Goal: Task Accomplishment & Management: Complete application form

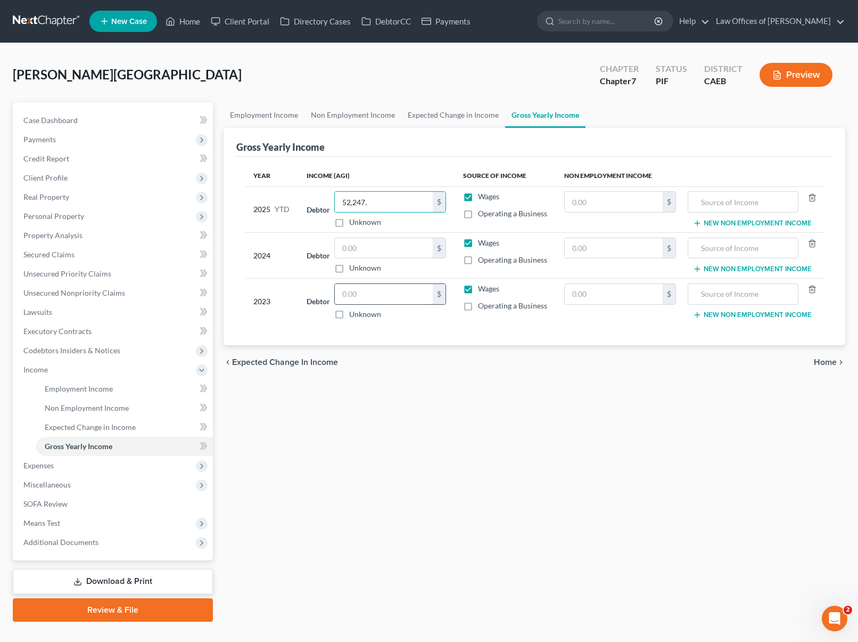
click at [389, 291] on input "text" at bounding box center [384, 294] width 98 height 20
type input "68,275"
click at [384, 244] on input "text" at bounding box center [384, 248] width 98 height 20
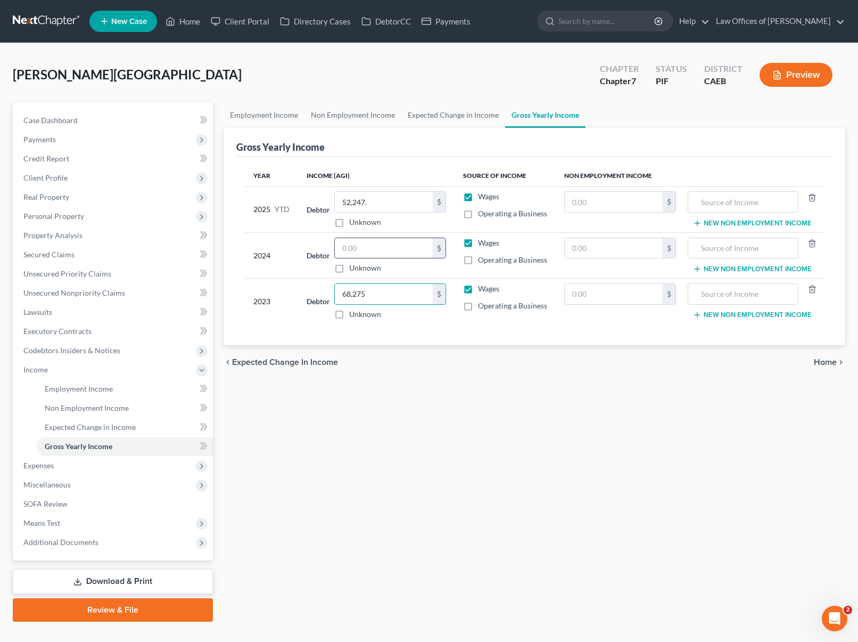
click at [384, 244] on input "text" at bounding box center [384, 248] width 98 height 20
type input "70,187"
click at [354, 558] on div "Employment Income Non Employment Income Expected Change in Income Gross Yearly …" at bounding box center [534, 361] width 632 height 519
click at [65, 179] on span "Client Profile" at bounding box center [45, 177] width 44 height 9
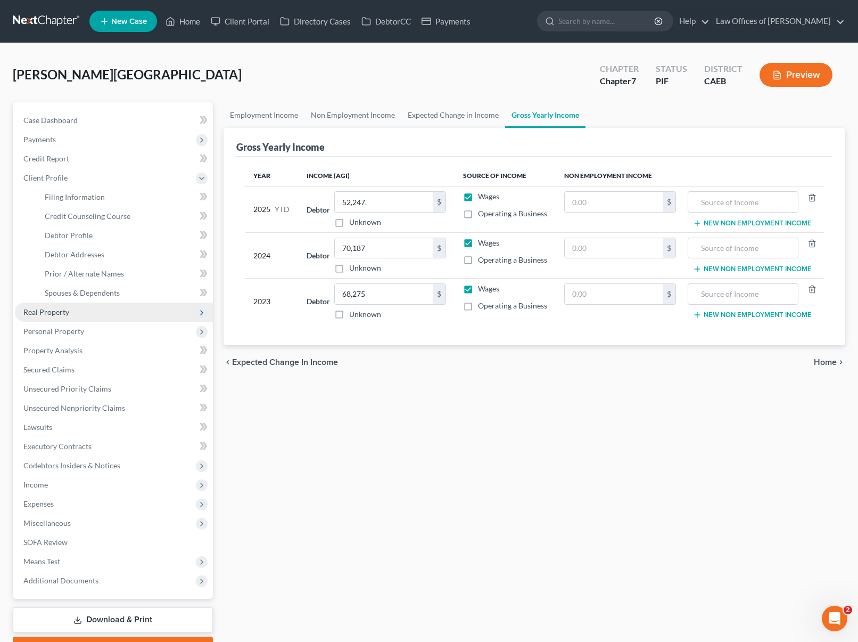
click at [68, 309] on span "Real Property" at bounding box center [114, 311] width 198 height 19
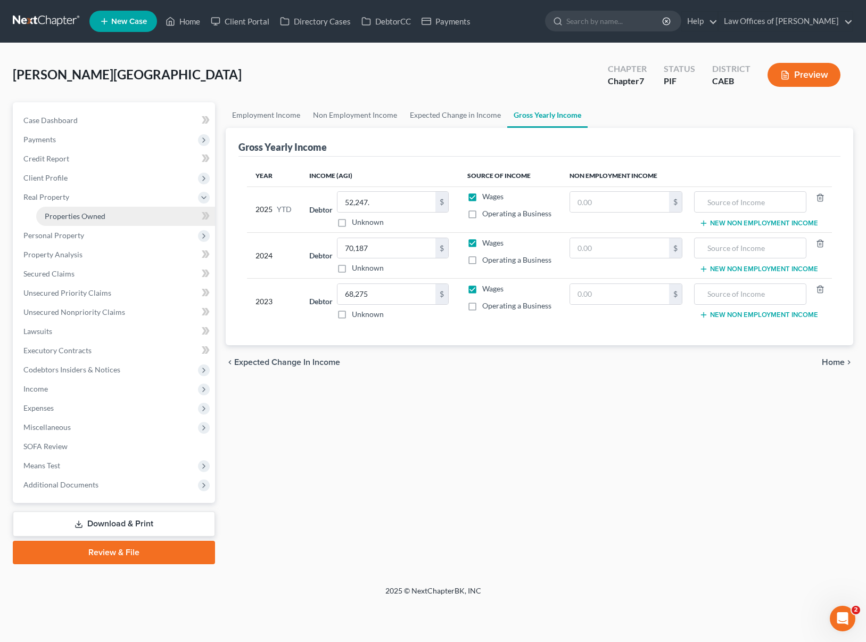
click at [93, 218] on span "Properties Owned" at bounding box center [75, 215] width 61 height 9
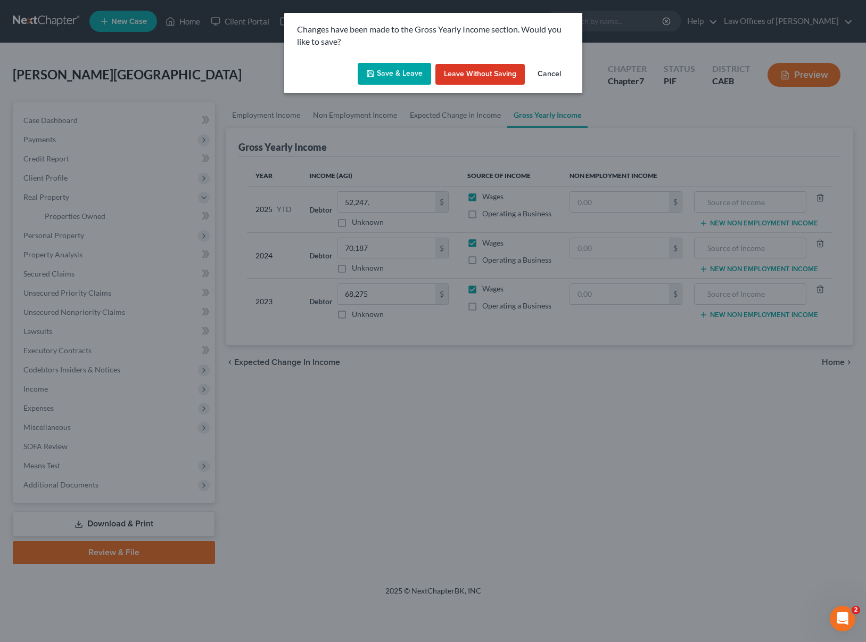
click at [400, 74] on button "Save & Leave" at bounding box center [394, 74] width 73 height 22
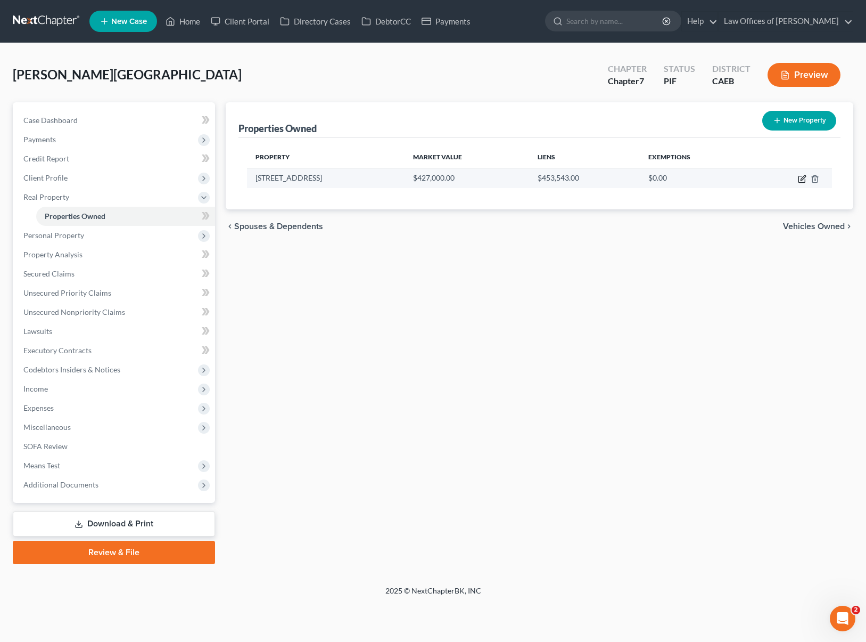
click at [801, 176] on icon "button" at bounding box center [802, 179] width 6 height 6
select select "4"
select select "14"
select select "3"
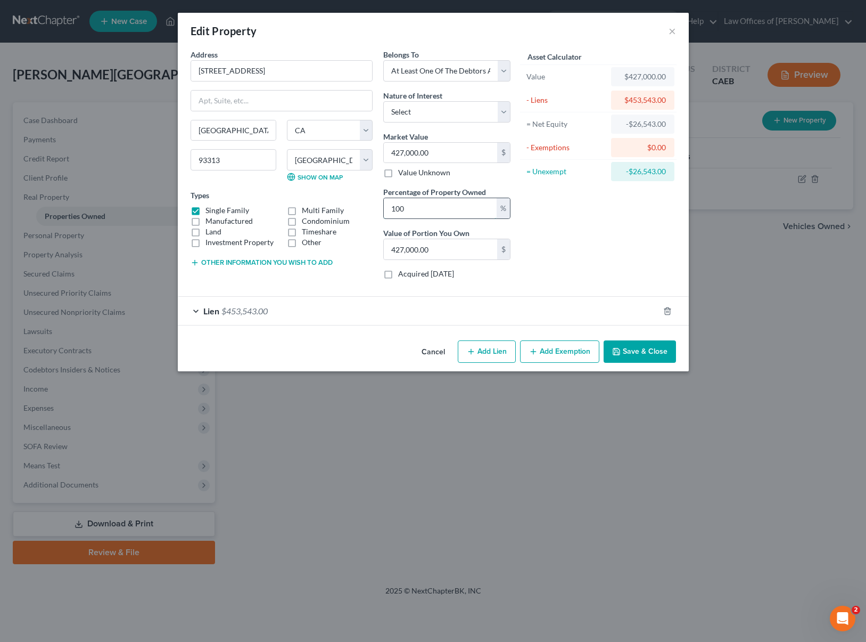
drag, startPoint x: 409, startPoint y: 209, endPoint x: 389, endPoint y: 207, distance: 20.4
click at [389, 207] on input "100" at bounding box center [440, 208] width 113 height 20
type input "5"
type input "21,350.00"
type input "50"
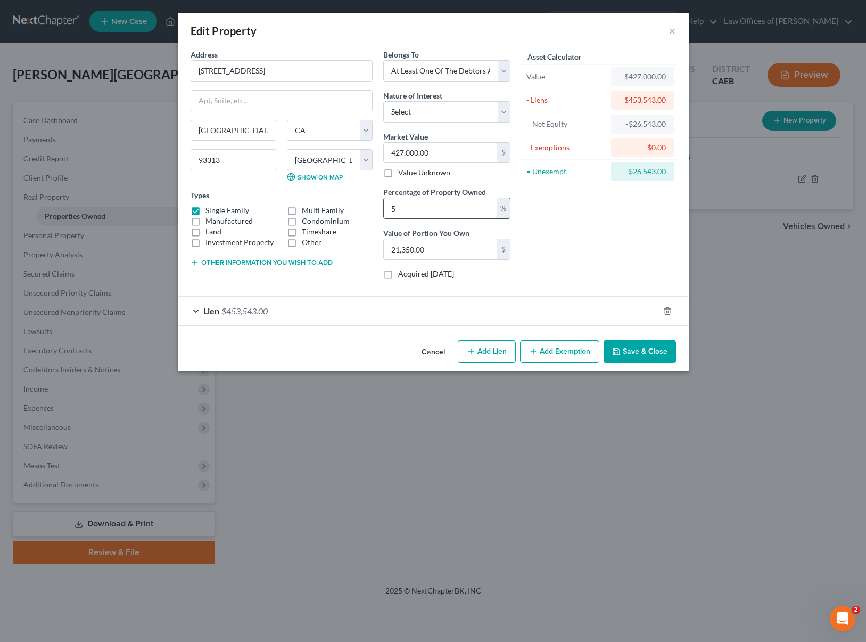
type input "213,500.00"
type input "50"
click at [499, 109] on select "Select Fee Simple Joint Tenant Life Estate Equitable Interest Future Interest T…" at bounding box center [446, 111] width 127 height 21
select select "1"
click at [383, 101] on select "Select Fee Simple Joint Tenant Life Estate Equitable Interest Future Interest T…" at bounding box center [446, 111] width 127 height 21
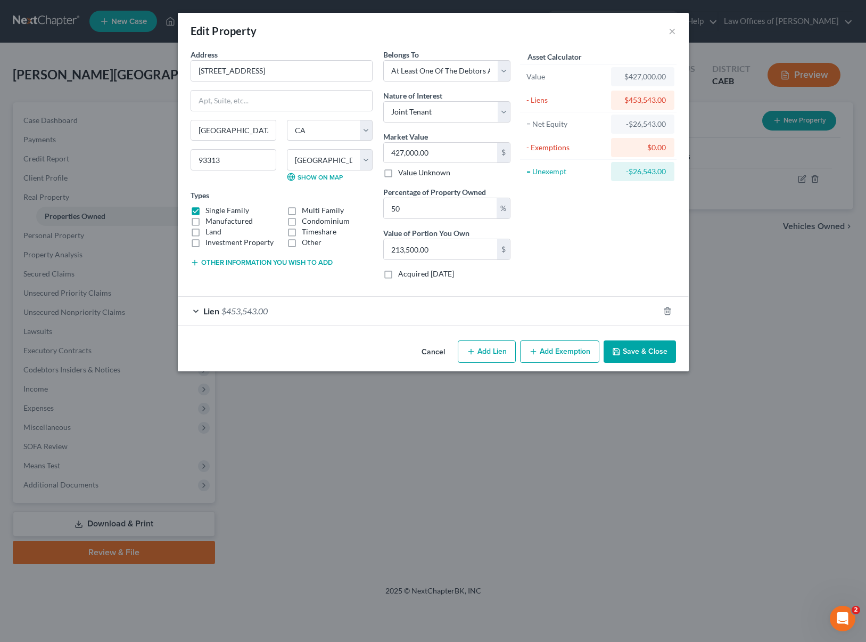
click at [645, 351] on button "Save & Close" at bounding box center [640, 351] width 72 height 22
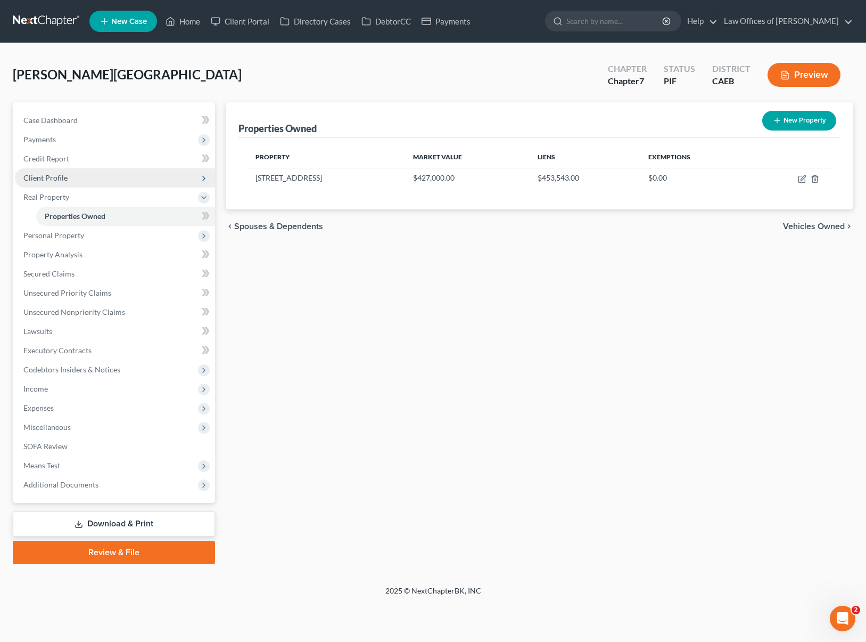
click at [91, 182] on span "Client Profile" at bounding box center [115, 177] width 200 height 19
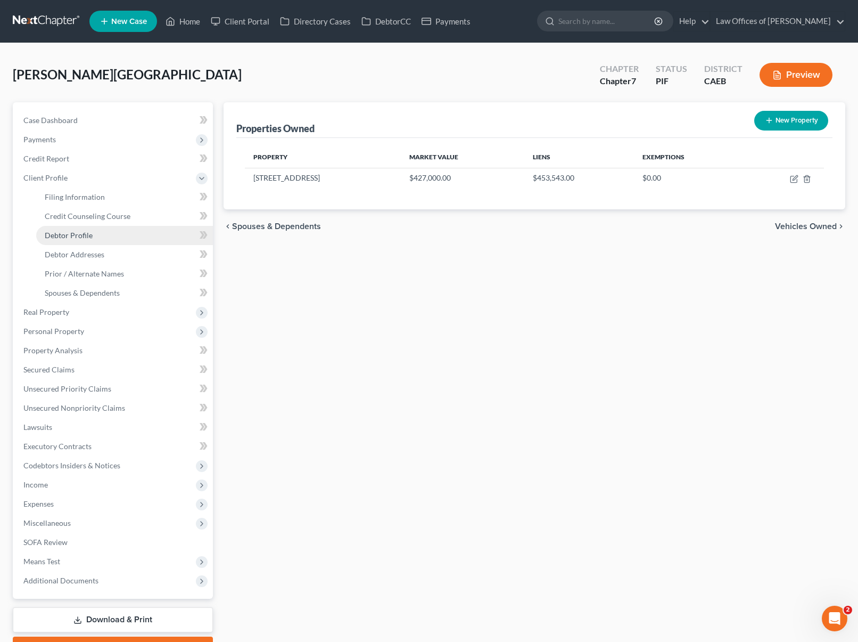
click at [89, 234] on span "Debtor Profile" at bounding box center [69, 235] width 48 height 9
select select "0"
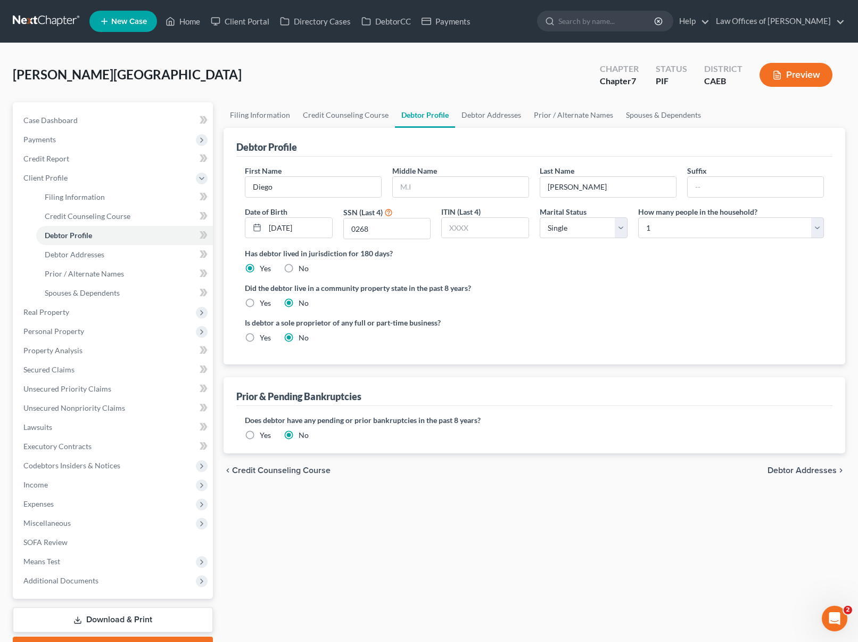
click at [793, 77] on button "Preview" at bounding box center [796, 75] width 73 height 24
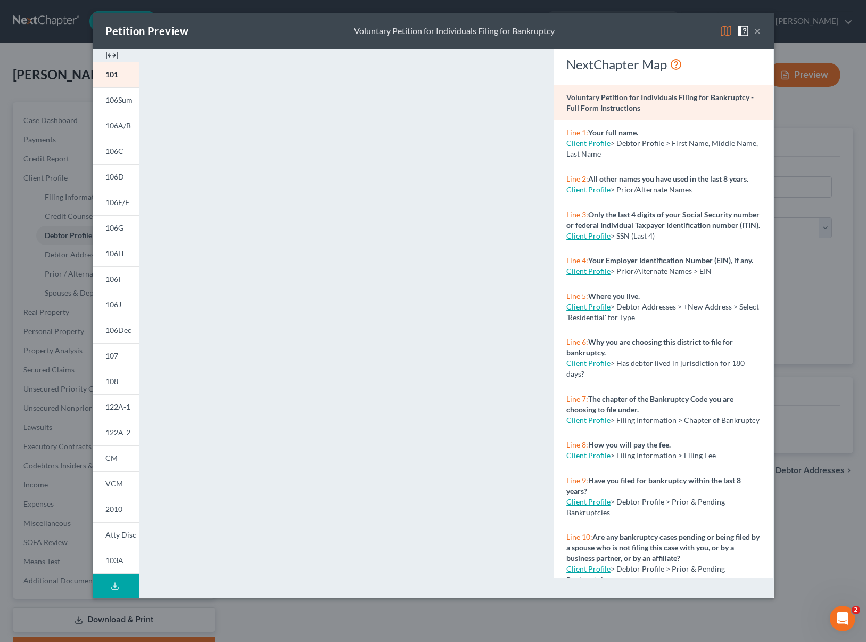
click at [760, 33] on button "×" at bounding box center [757, 30] width 7 height 13
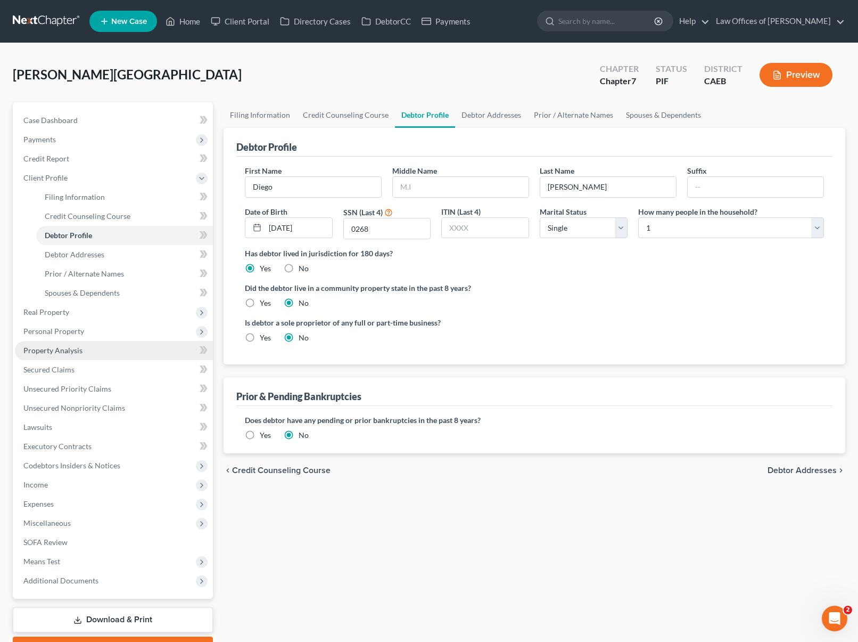
click at [77, 352] on span "Property Analysis" at bounding box center [52, 350] width 59 height 9
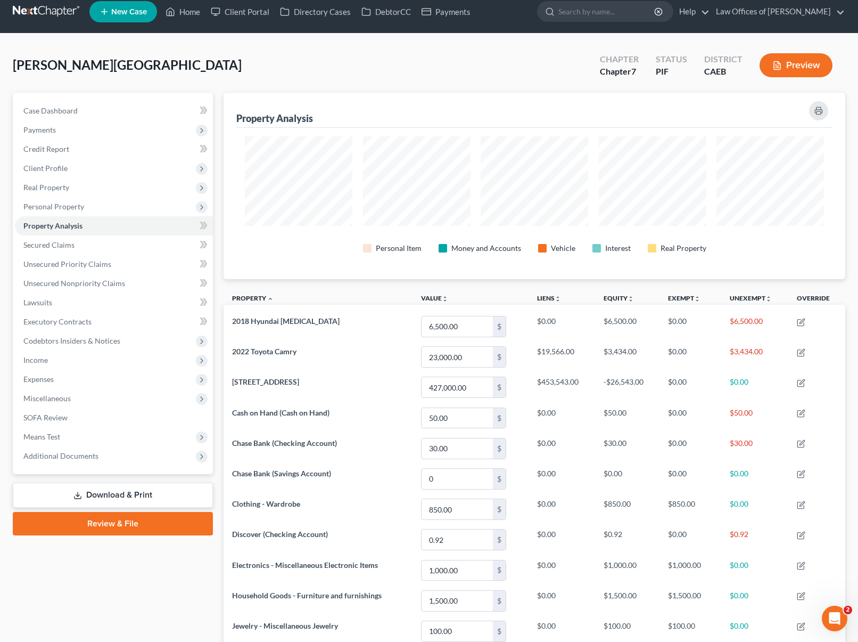
scroll to position [7, 0]
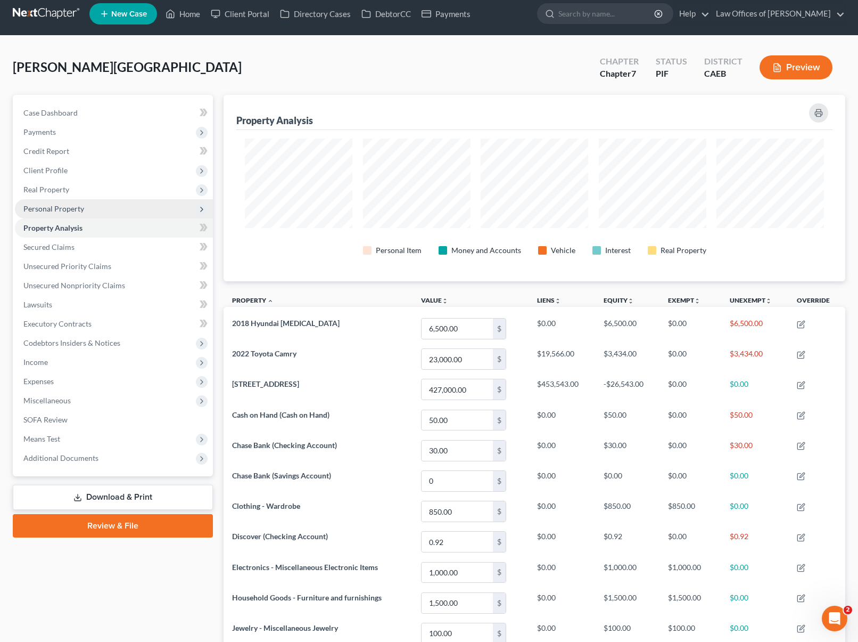
click at [72, 207] on span "Personal Property" at bounding box center [53, 208] width 61 height 9
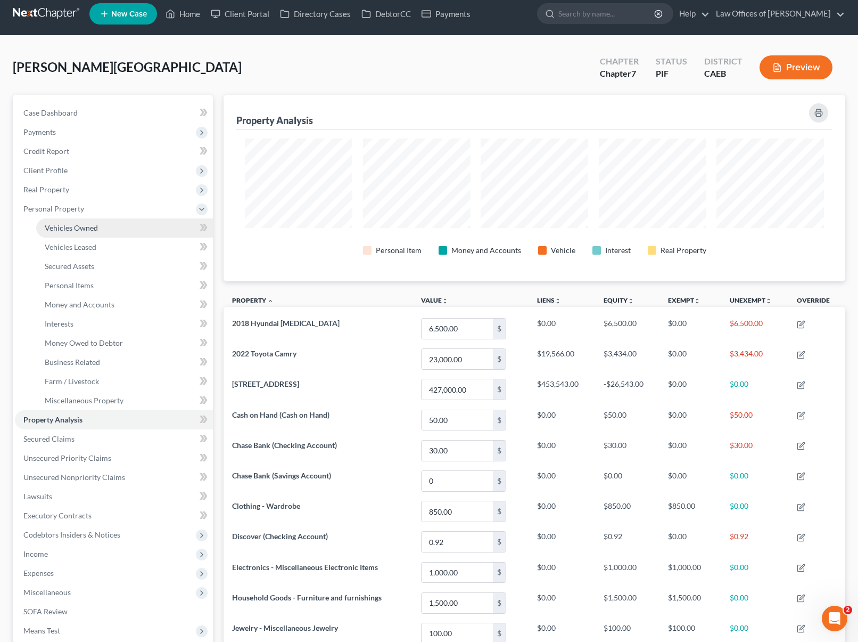
click at [89, 226] on span "Vehicles Owned" at bounding box center [71, 227] width 53 height 9
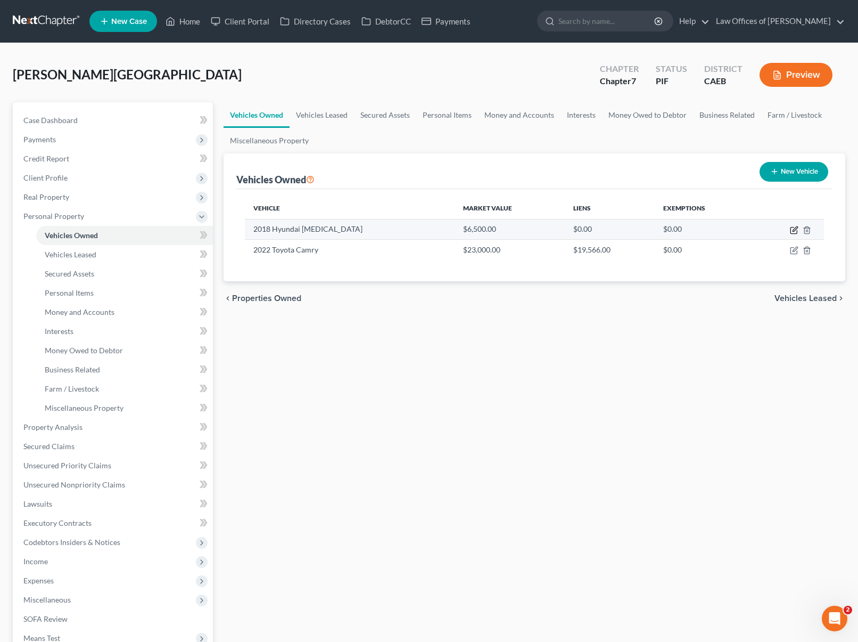
click at [794, 231] on icon "button" at bounding box center [795, 228] width 5 height 5
select select "0"
select select "8"
select select "3"
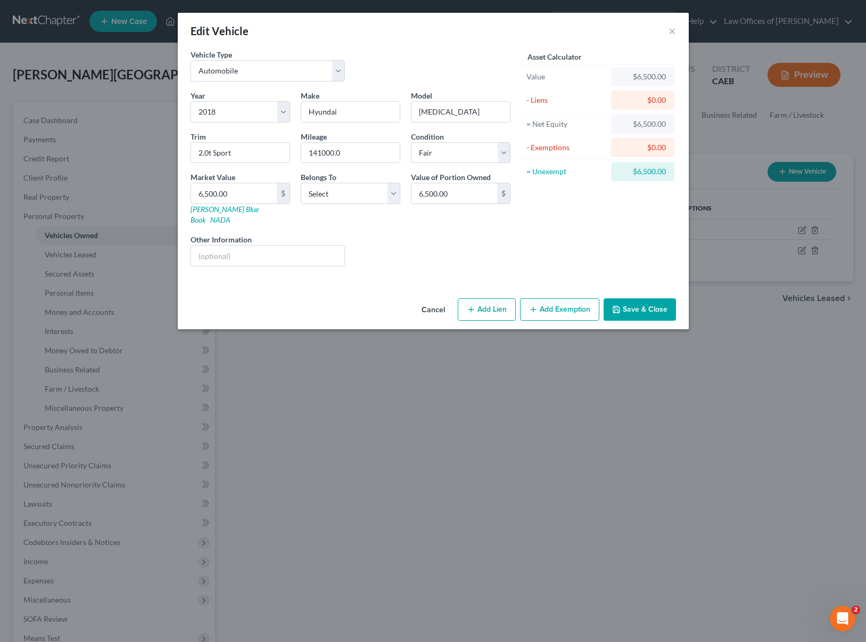
click at [549, 298] on button "Add Exemption" at bounding box center [559, 309] width 79 height 22
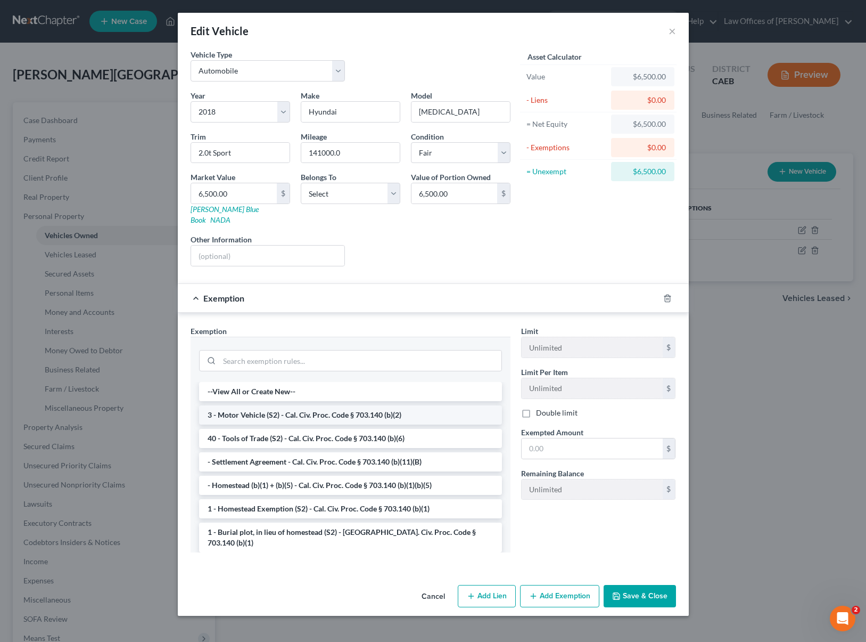
click at [406, 406] on li "3 - Motor Vehicle (S2) - Cal. Civ. Proc. Code § 703.140 (b)(2)" at bounding box center [350, 414] width 303 height 19
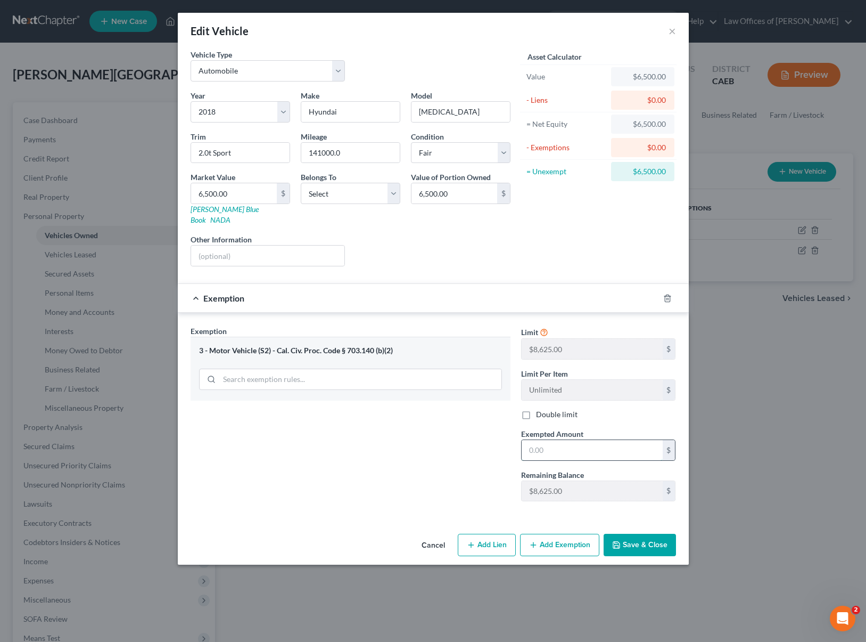
click at [562, 440] on input "text" at bounding box center [592, 450] width 141 height 20
type input "6,500"
click at [641, 533] on button "Save & Close" at bounding box center [640, 544] width 72 height 22
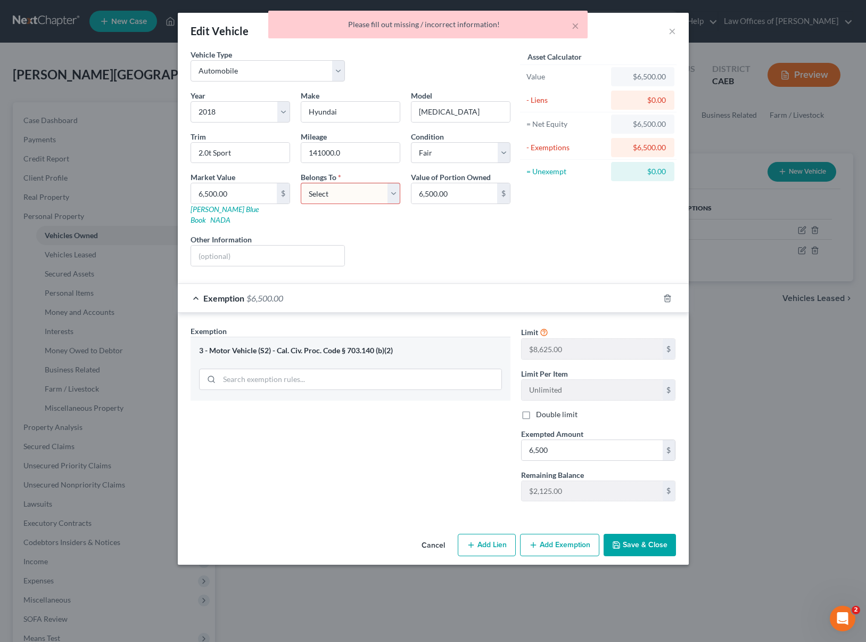
click at [392, 193] on select "Select Debtor 1 Only Debtor 2 Only Debtor 1 And Debtor 2 Only At Least One Of T…" at bounding box center [351, 193] width 100 height 21
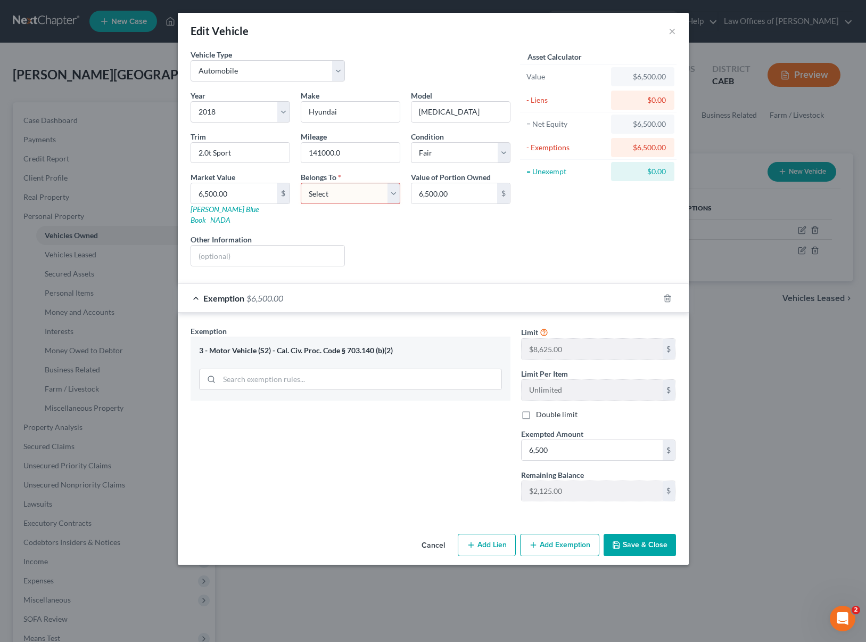
select select "0"
click at [301, 183] on select "Select Debtor 1 Only Debtor 2 Only Debtor 1 And Debtor 2 Only At Least One Of T…" at bounding box center [351, 193] width 100 height 21
click at [637, 540] on button "Save & Close" at bounding box center [640, 544] width 72 height 22
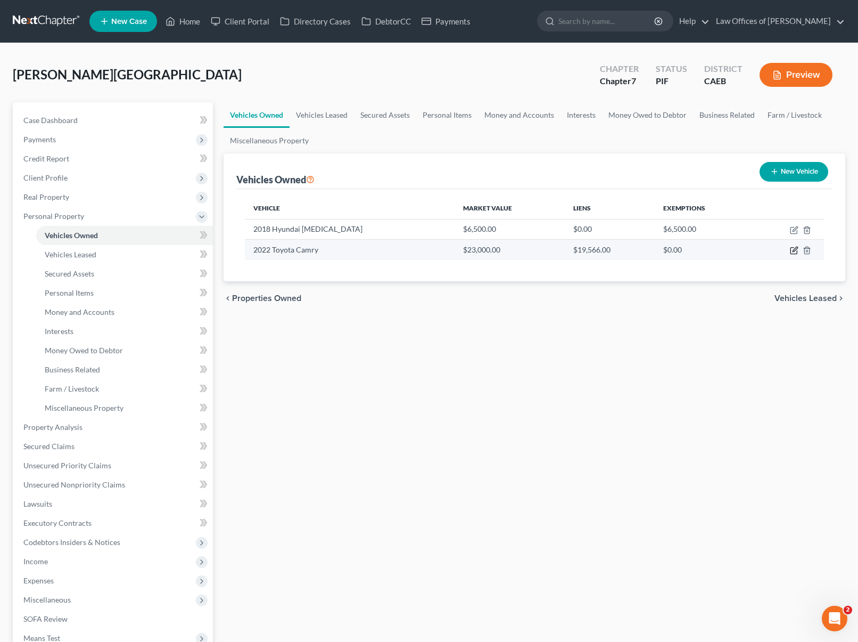
click at [792, 249] on icon "button" at bounding box center [794, 250] width 9 height 9
select select "0"
select select "4"
select select "2"
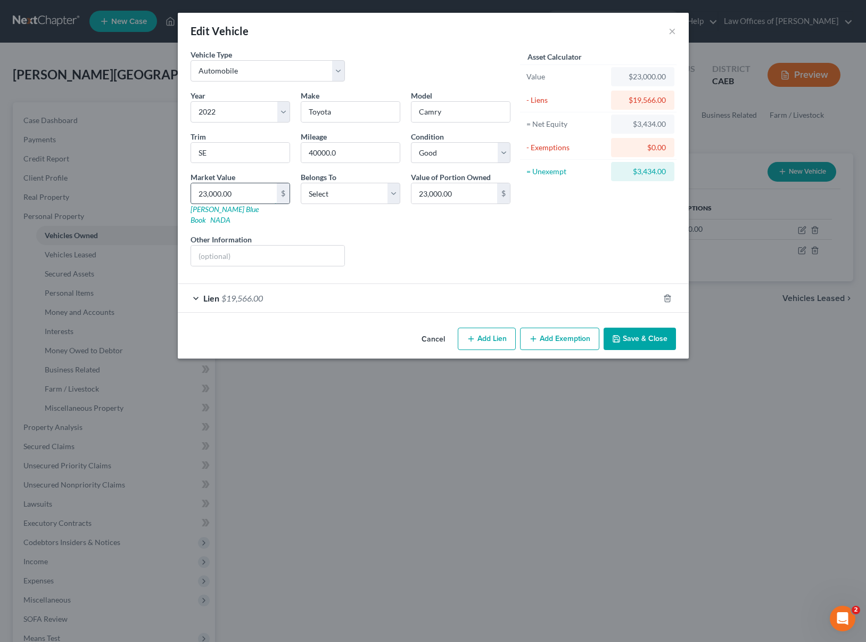
click at [252, 194] on input "23,000.00" at bounding box center [234, 193] width 86 height 20
type input "1"
type input "1.00"
type input "18"
type input "18.00"
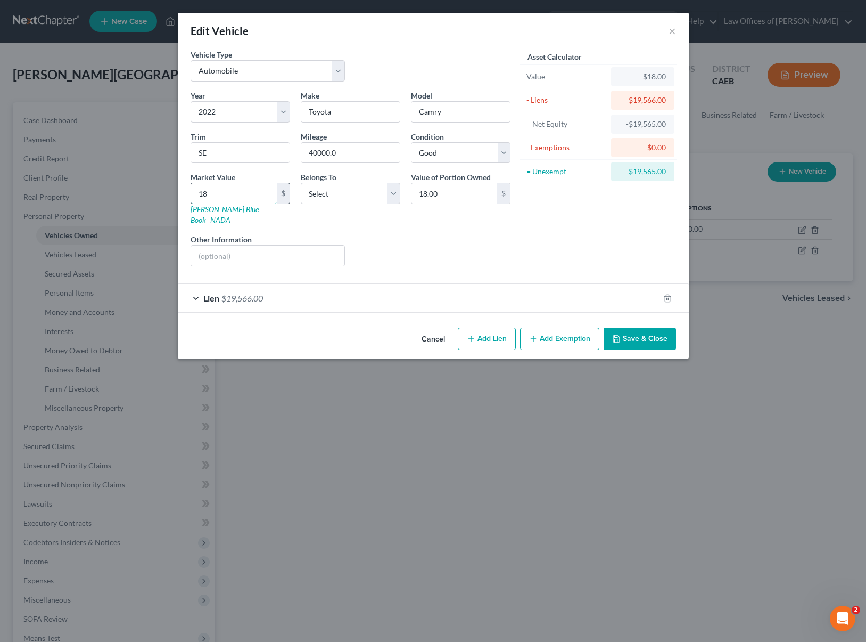
type input "183"
type input "183.00"
type input "1830"
type input "1,830.00"
type input "1,8300"
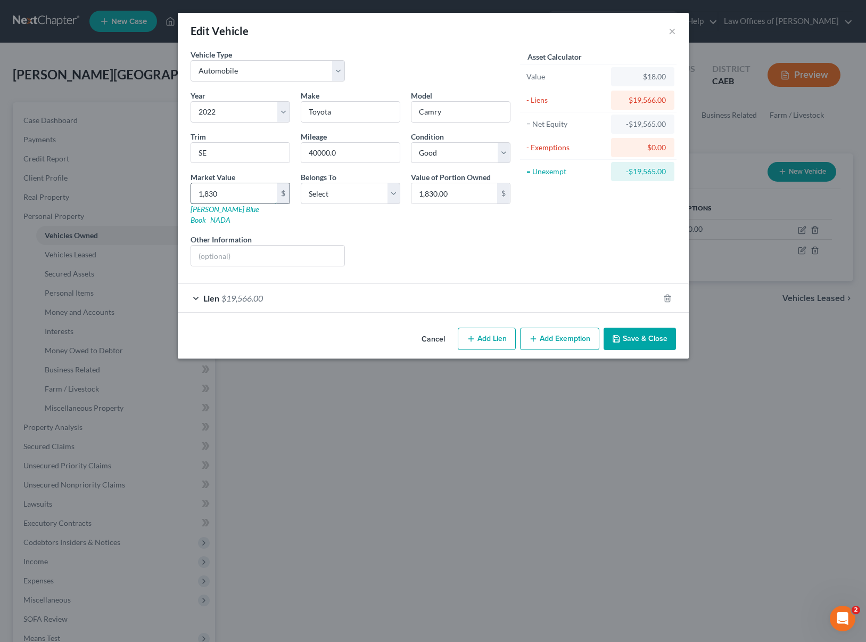
type input "18,300.00"
type input "18,300"
click at [392, 193] on select "Select Debtor 1 Only Debtor 2 Only Debtor 1 And Debtor 2 Only At Least One Of T…" at bounding box center [351, 193] width 100 height 21
select select "0"
click at [301, 183] on select "Select Debtor 1 Only Debtor 2 Only Debtor 1 And Debtor 2 Only At Least One Of T…" at bounding box center [351, 193] width 100 height 21
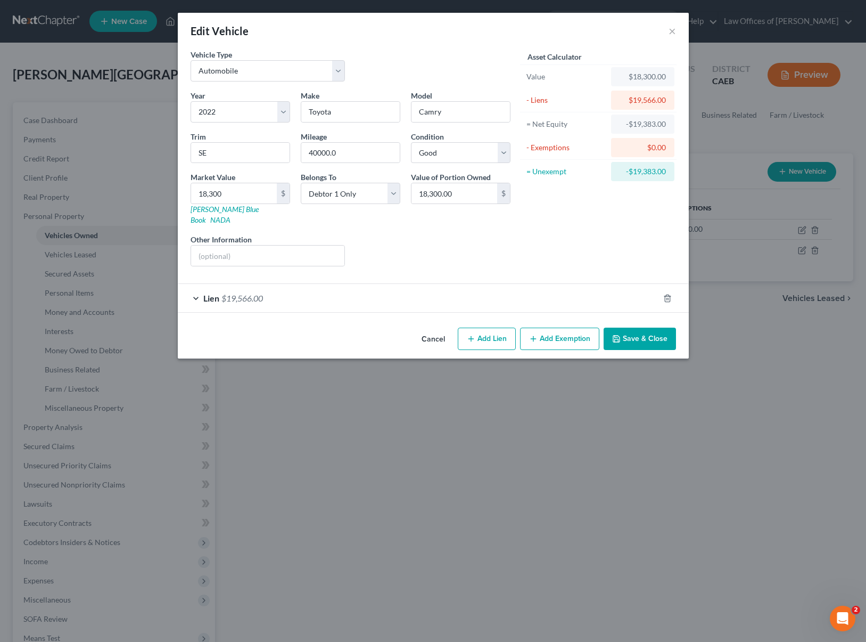
click at [613, 327] on button "Save & Close" at bounding box center [640, 338] width 72 height 22
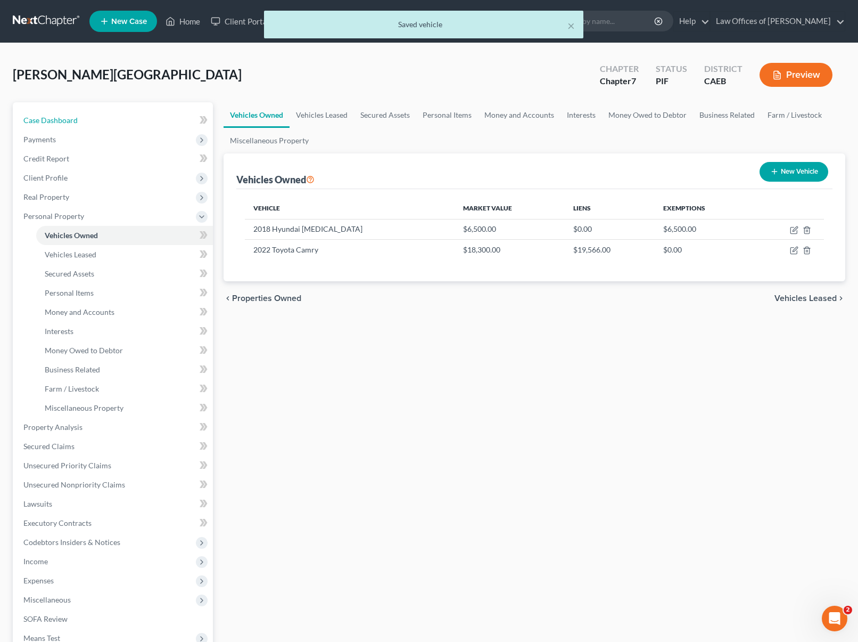
drag, startPoint x: 120, startPoint y: 120, endPoint x: 210, endPoint y: 233, distance: 144.3
click at [120, 120] on link "Case Dashboard" at bounding box center [114, 120] width 198 height 19
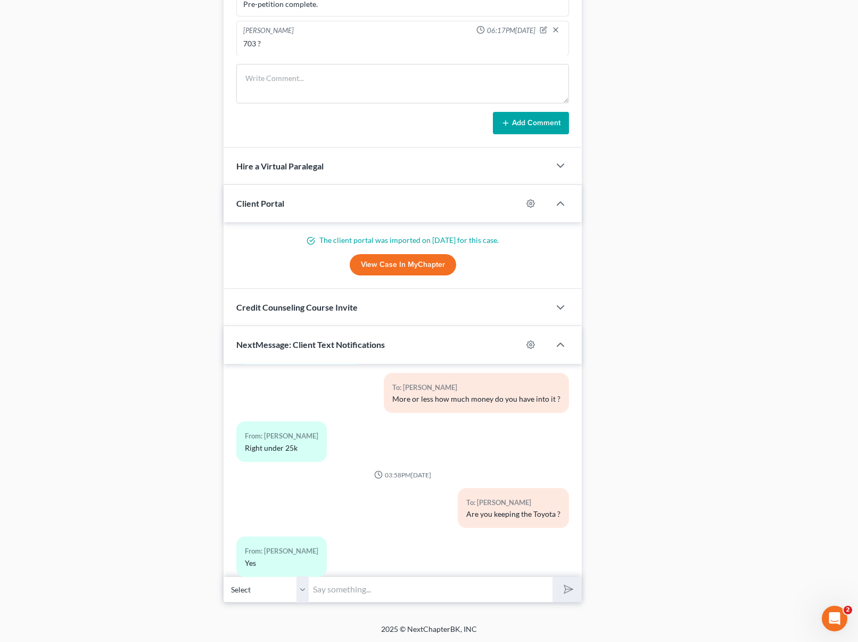
scroll to position [821, 0]
click at [391, 590] on input "text" at bounding box center [431, 589] width 244 height 26
type input "d"
type input "Do you have a co-signer for it as well ?"
click at [553, 576] on button "submit" at bounding box center [567, 588] width 29 height 25
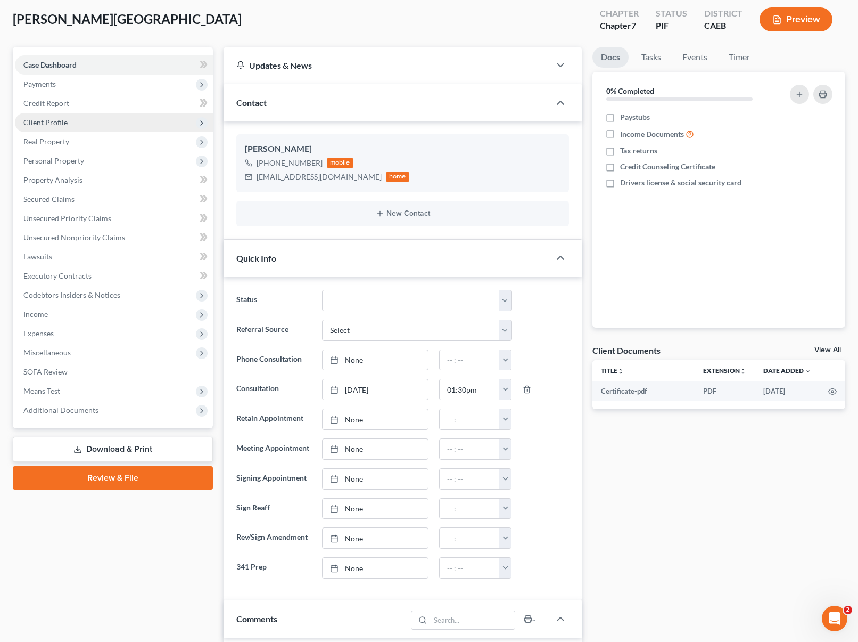
scroll to position [0, 0]
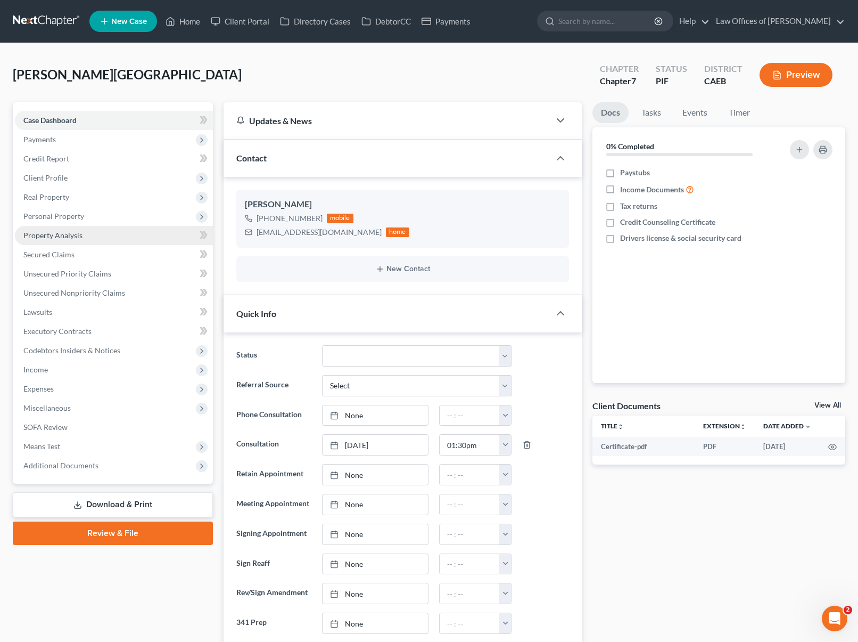
click at [72, 238] on span "Property Analysis" at bounding box center [52, 235] width 59 height 9
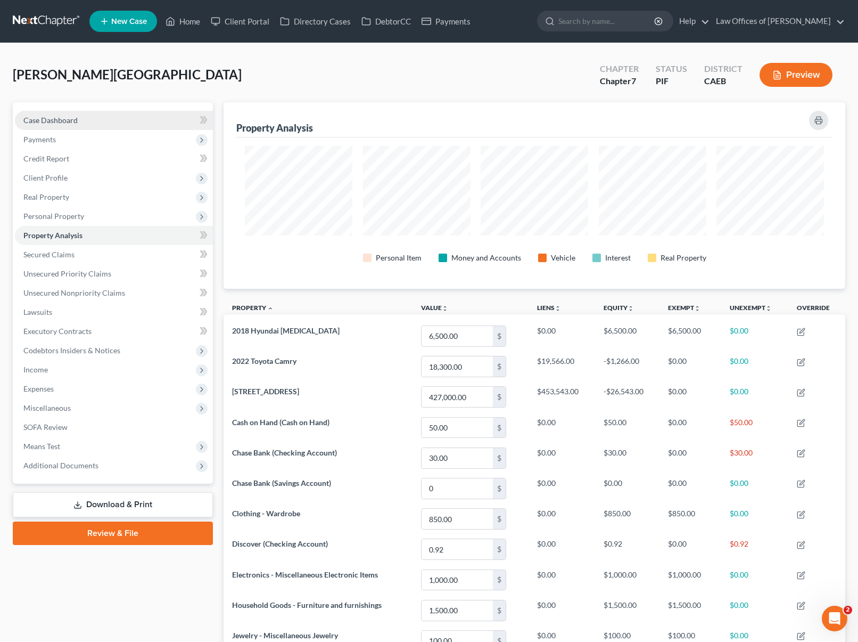
click at [98, 119] on link "Case Dashboard" at bounding box center [114, 120] width 198 height 19
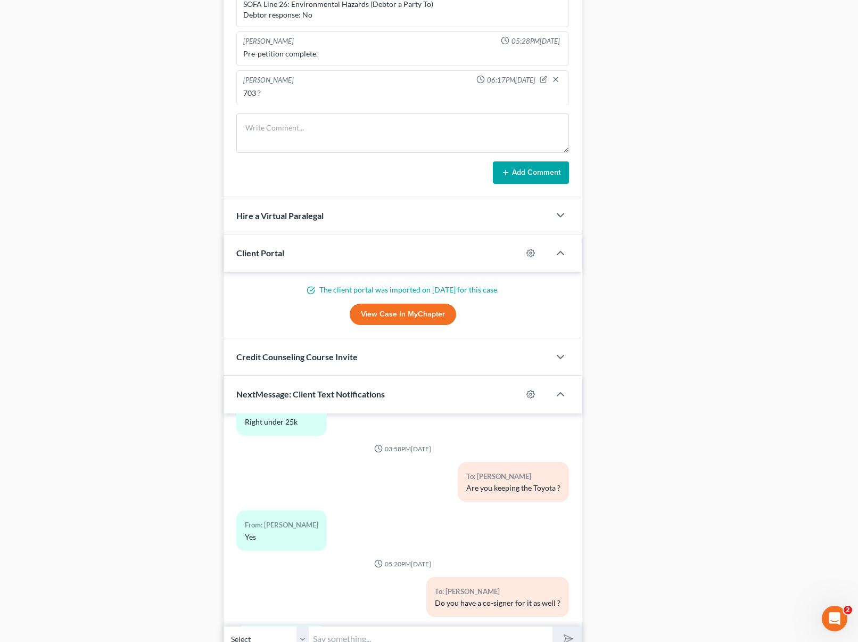
scroll to position [556, 0]
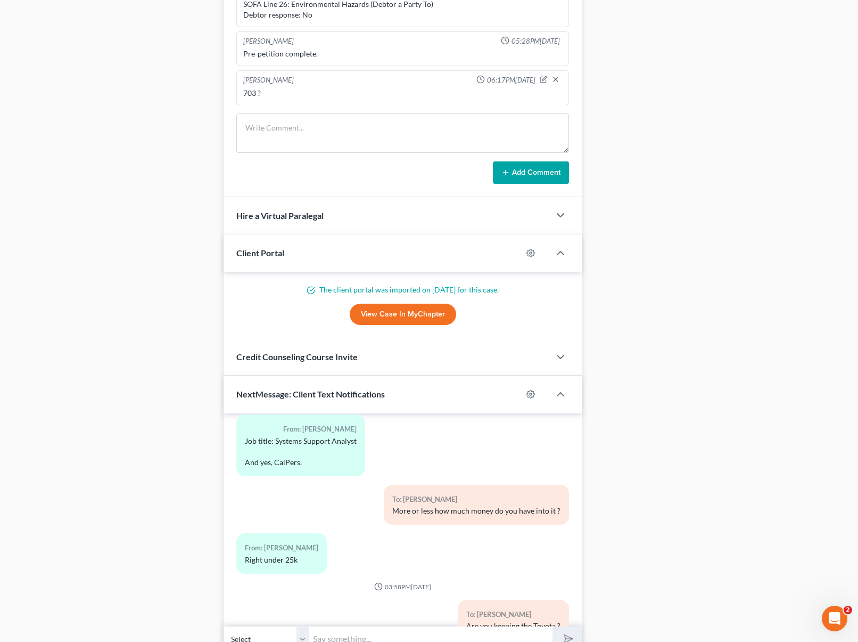
click at [340, 629] on input "text" at bounding box center [431, 639] width 244 height 26
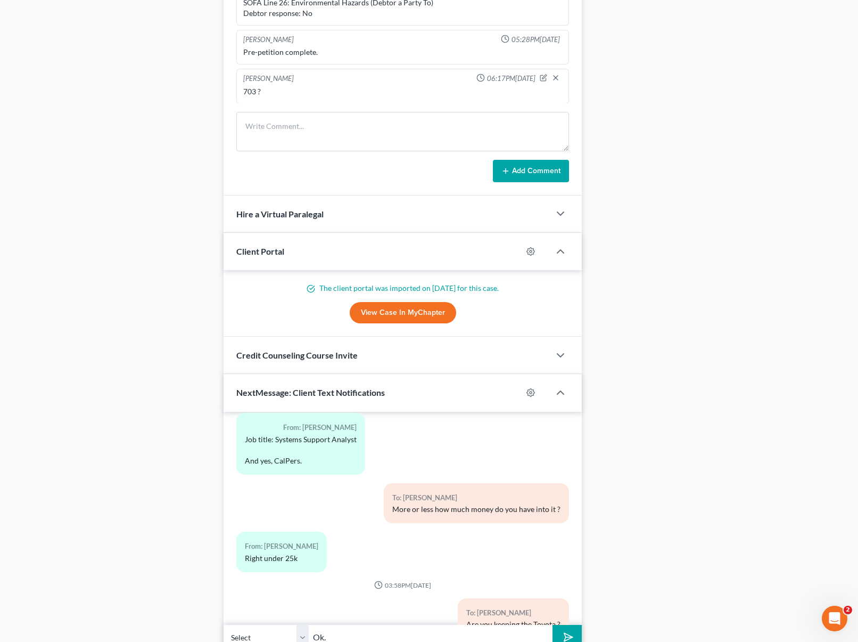
type input "Ok."
click at [553, 625] on button "submit" at bounding box center [567, 637] width 29 height 25
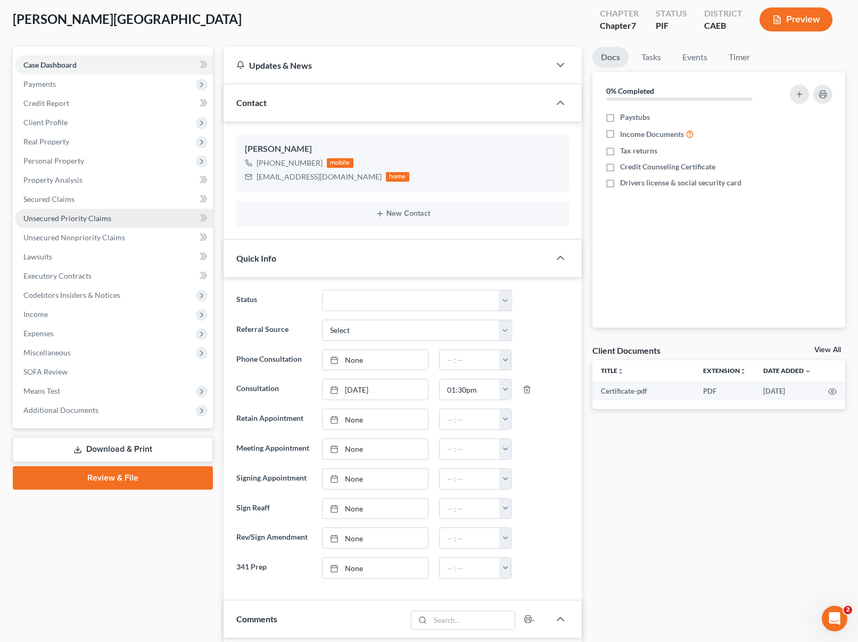
scroll to position [0, 0]
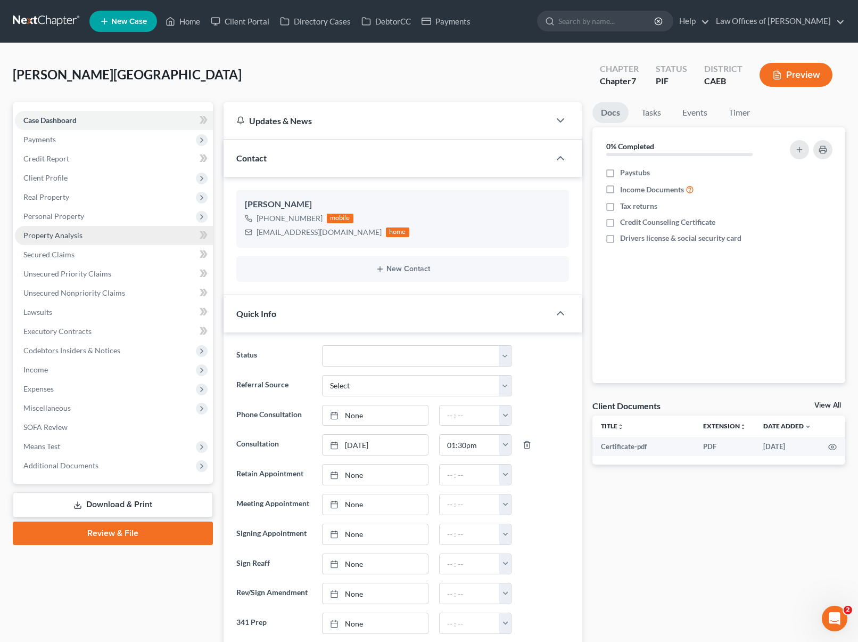
click at [92, 236] on link "Property Analysis" at bounding box center [114, 235] width 198 height 19
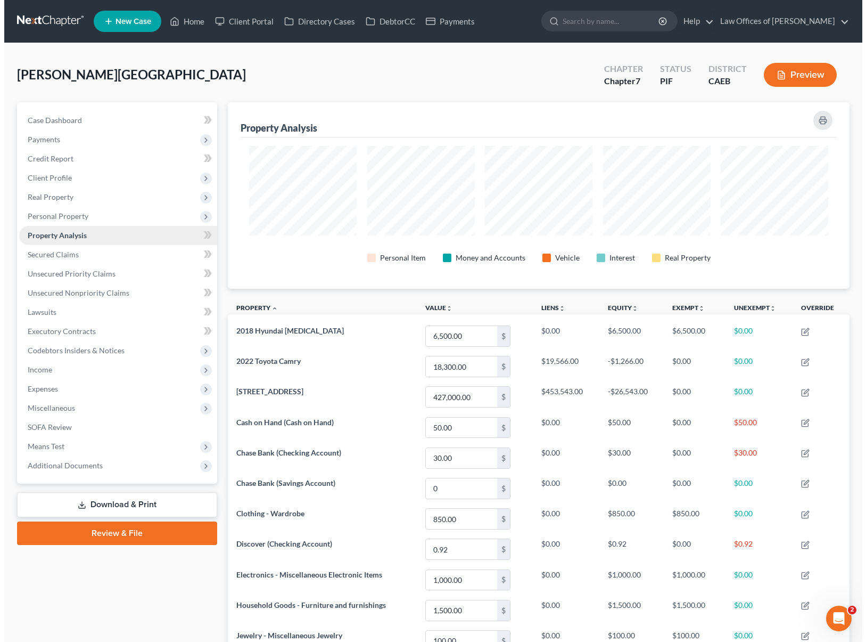
scroll to position [186, 622]
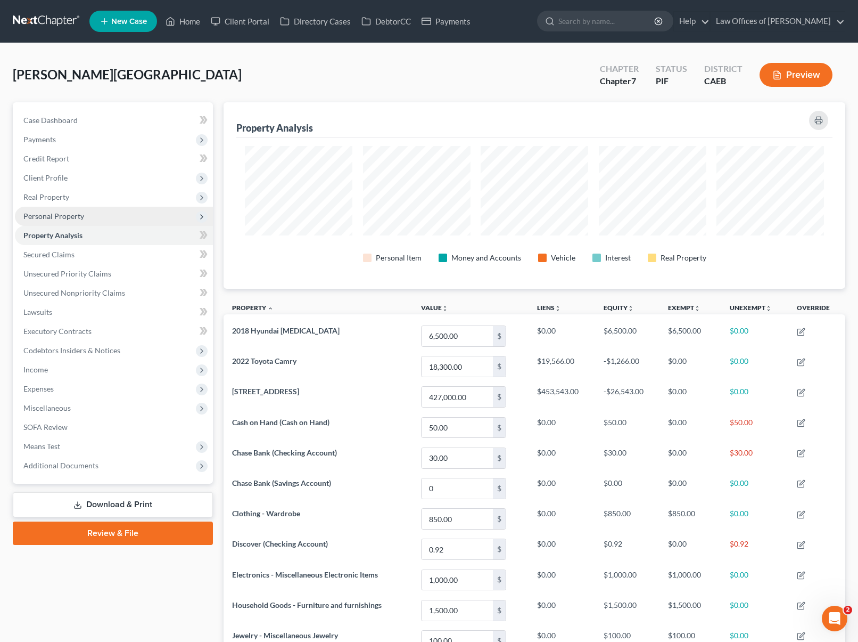
click at [92, 218] on span "Personal Property" at bounding box center [114, 216] width 198 height 19
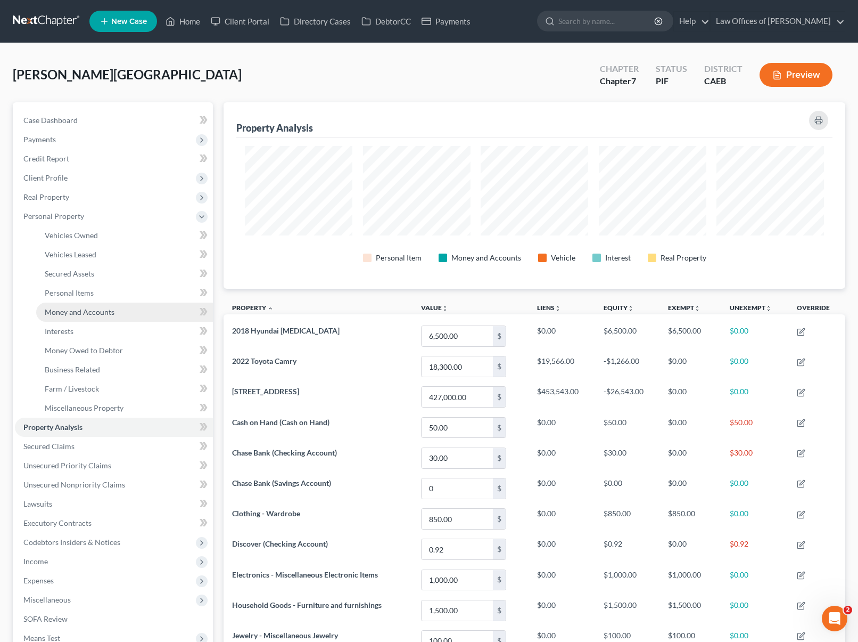
click at [116, 312] on link "Money and Accounts" at bounding box center [124, 311] width 177 height 19
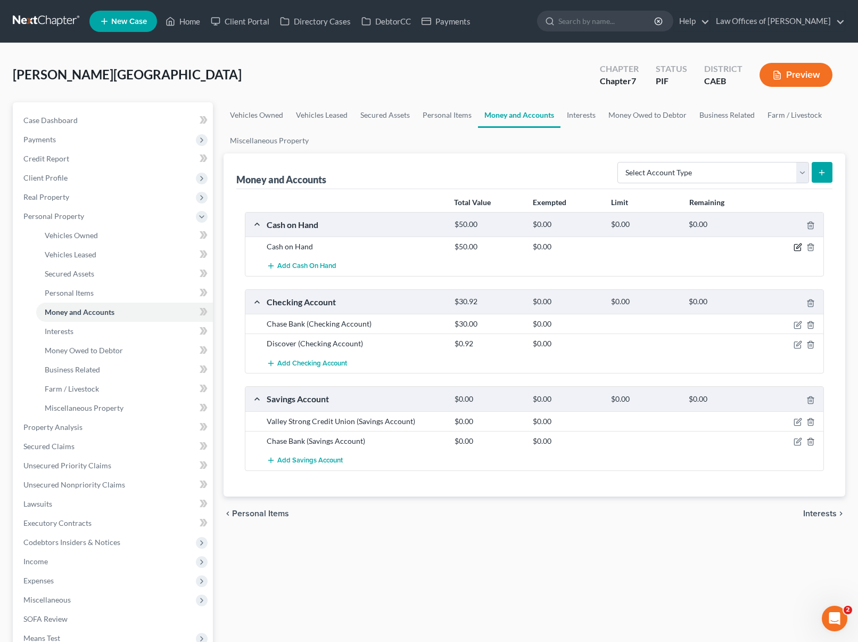
click at [795, 247] on icon "button" at bounding box center [798, 247] width 9 height 9
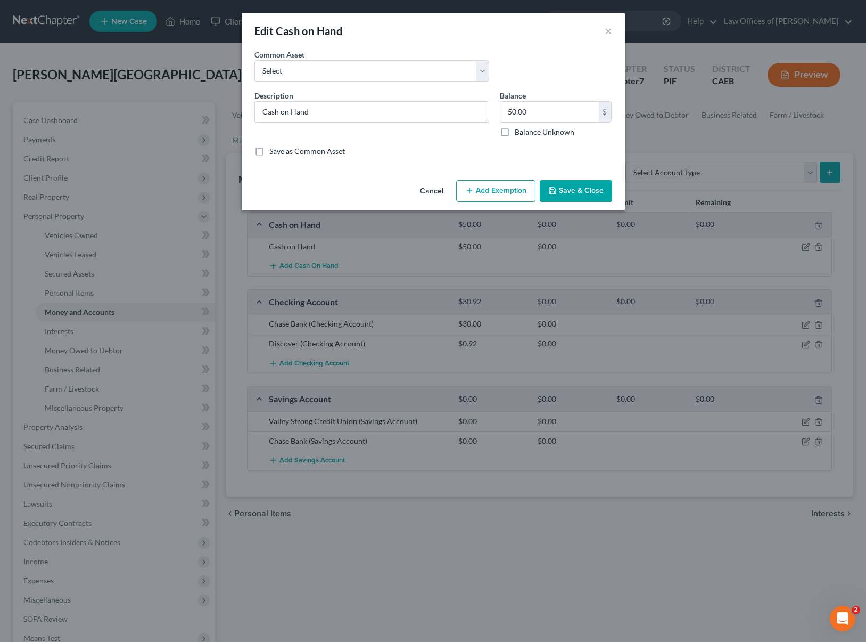
click at [491, 191] on button "Add Exemption" at bounding box center [495, 191] width 79 height 22
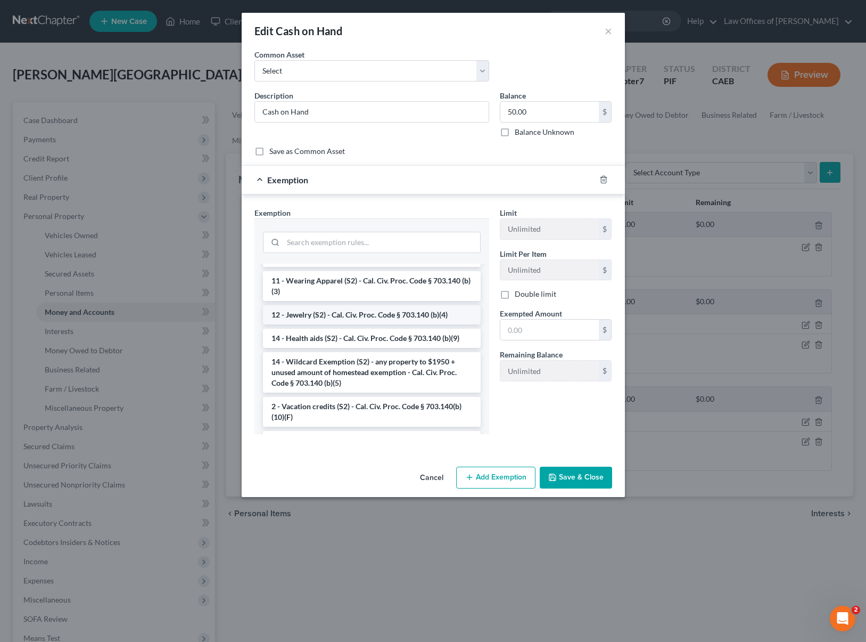
scroll to position [89, 0]
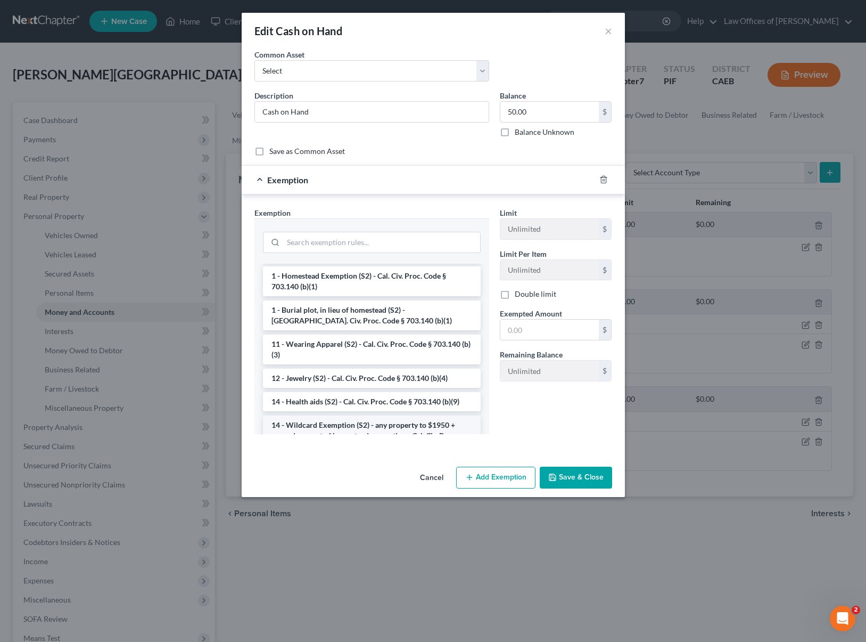
click at [385, 417] on li "14 - Wildcard Exemption (S2) - any property to $1950 + unused amount of homeste…" at bounding box center [372, 435] width 218 height 40
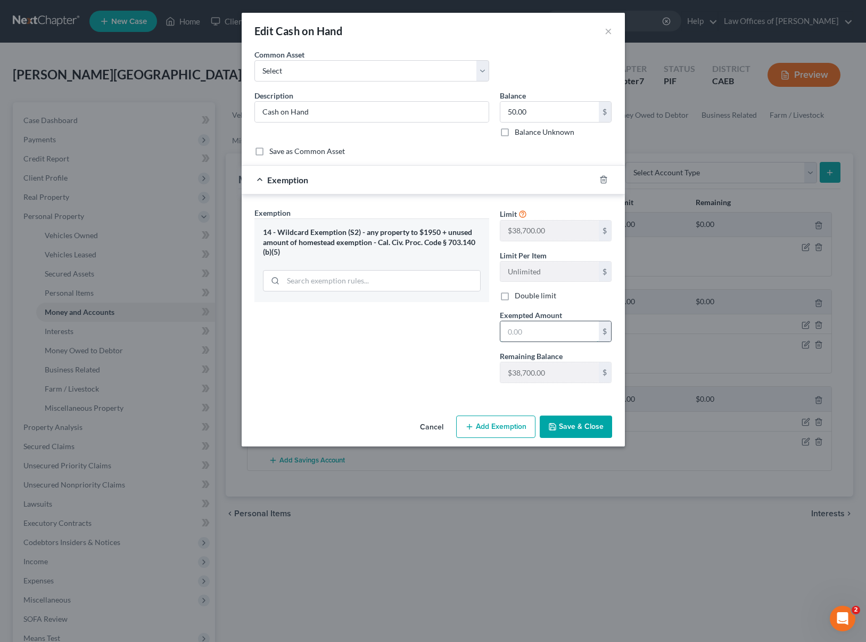
click at [533, 330] on input "text" at bounding box center [549, 331] width 98 height 20
type input "50."
click at [440, 378] on div "Exemption Set must be selected for CA. Exemption * 14 - Wildcard Exemption (S2)…" at bounding box center [371, 299] width 245 height 184
click at [565, 427] on button "Save & Close" at bounding box center [576, 426] width 72 height 22
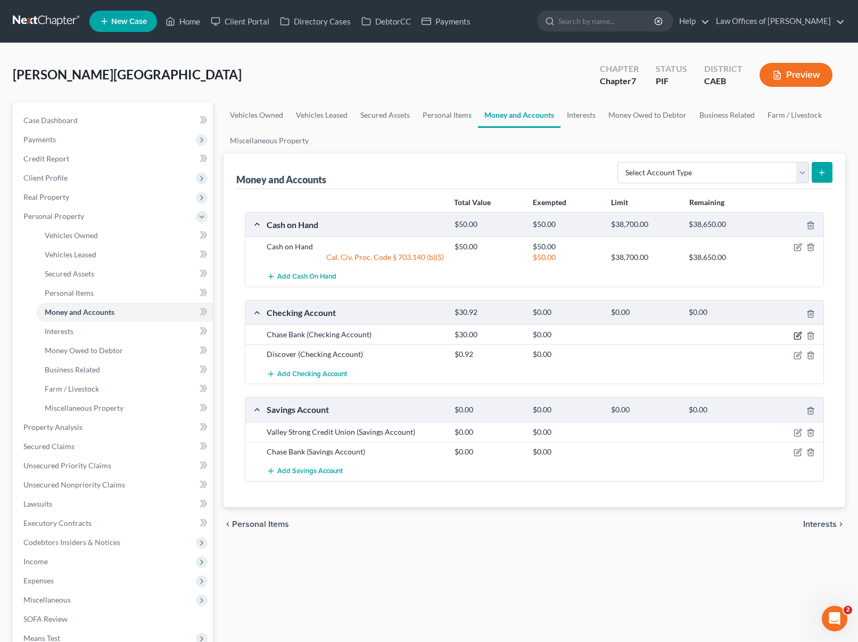
click at [796, 333] on icon "button" at bounding box center [798, 335] width 9 height 9
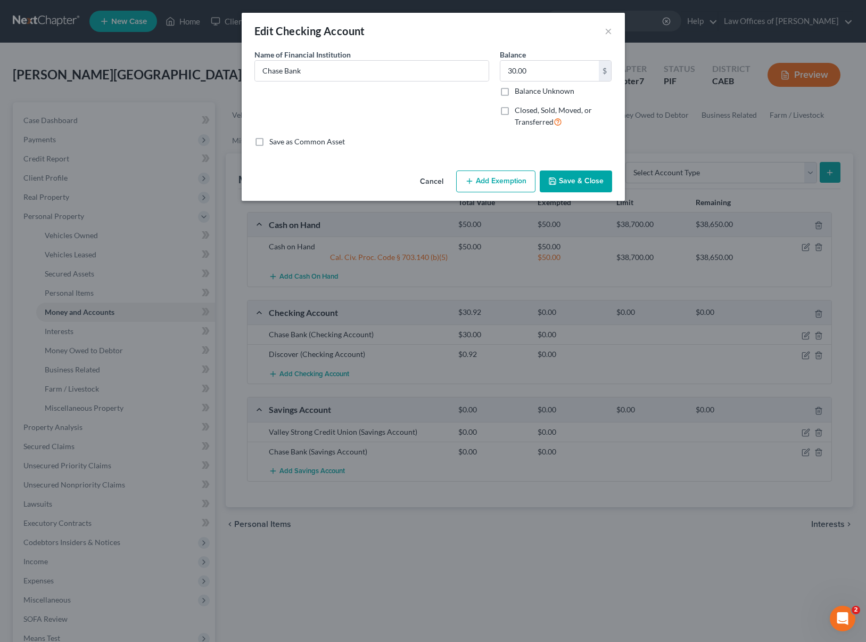
click at [488, 182] on button "Add Exemption" at bounding box center [495, 181] width 79 height 22
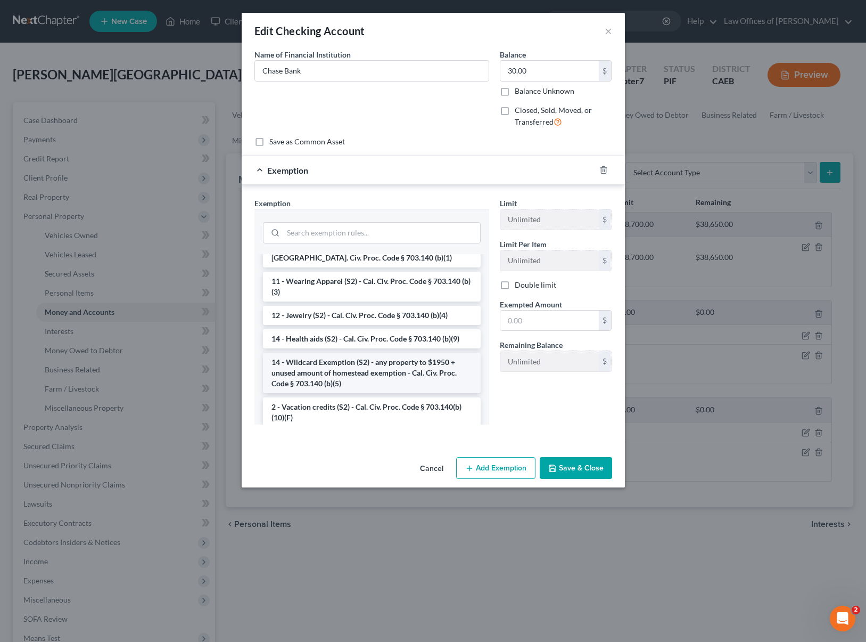
scroll to position [142, 0]
click at [369, 363] on li "14 - Wildcard Exemption (S2) - any property to $1950 + unused amount of homeste…" at bounding box center [372, 372] width 218 height 40
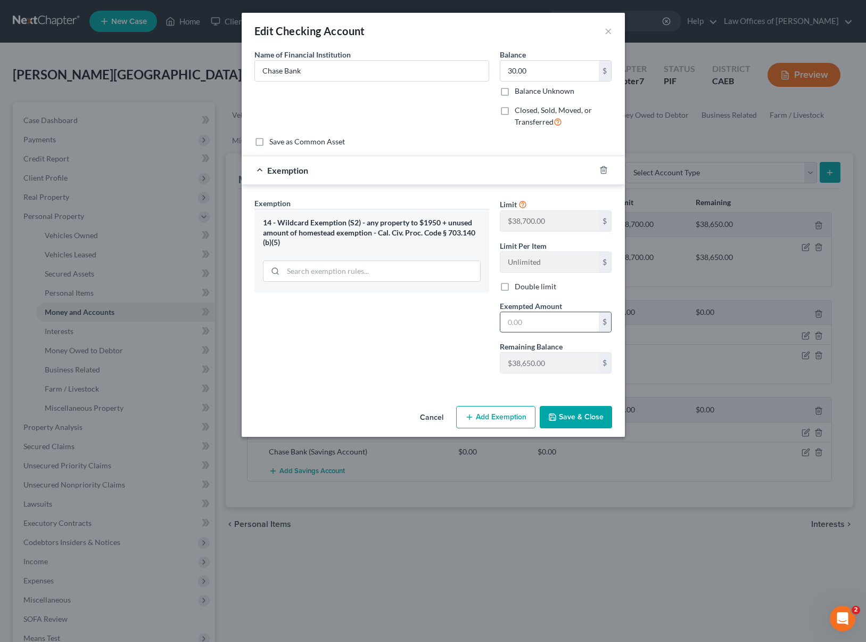
click at [538, 322] on input "text" at bounding box center [549, 322] width 98 height 20
type input "30."
click at [566, 415] on button "Save & Close" at bounding box center [576, 417] width 72 height 22
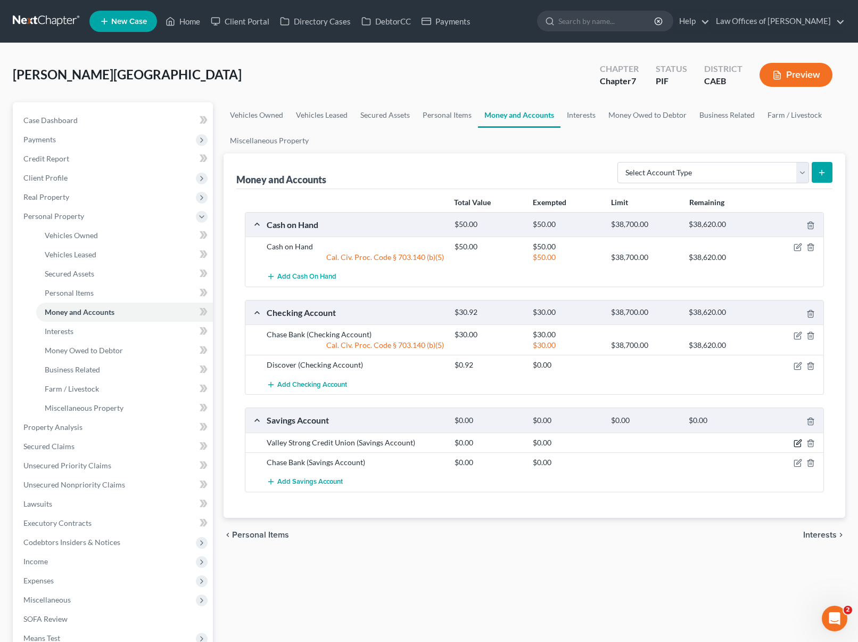
click at [799, 443] on icon "button" at bounding box center [798, 443] width 9 height 9
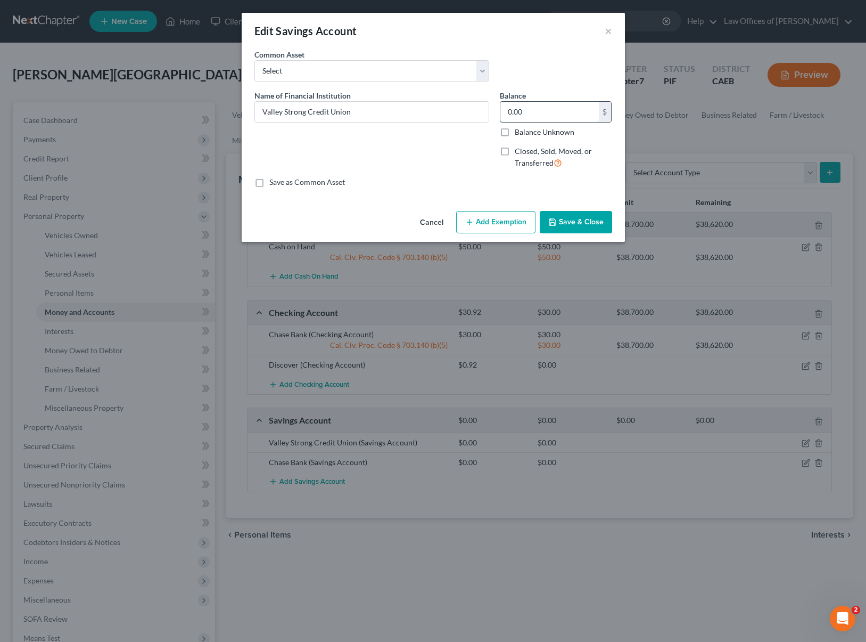
click at [546, 118] on input "0.00" at bounding box center [549, 112] width 98 height 20
type input "5.0"
click at [502, 216] on button "Add Exemption" at bounding box center [495, 222] width 79 height 22
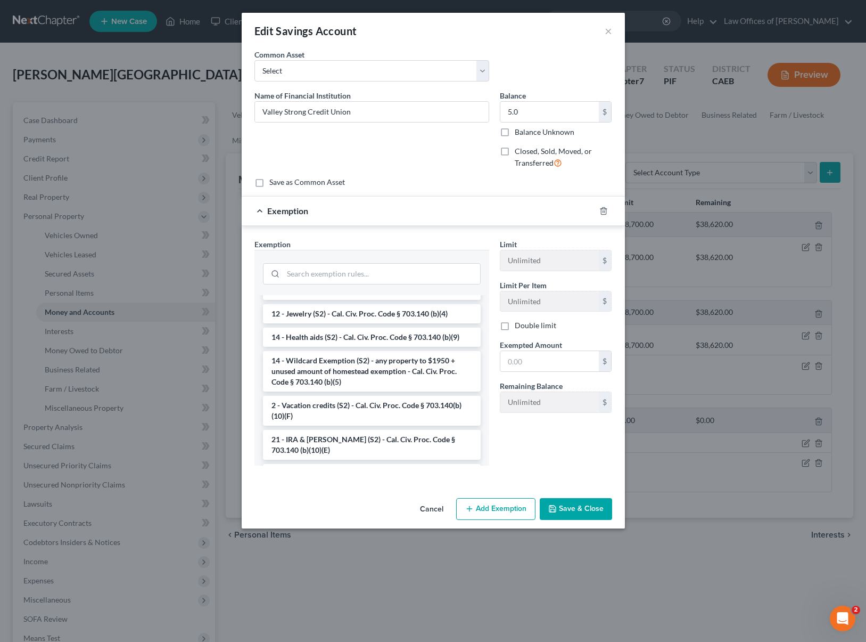
scroll to position [100, 0]
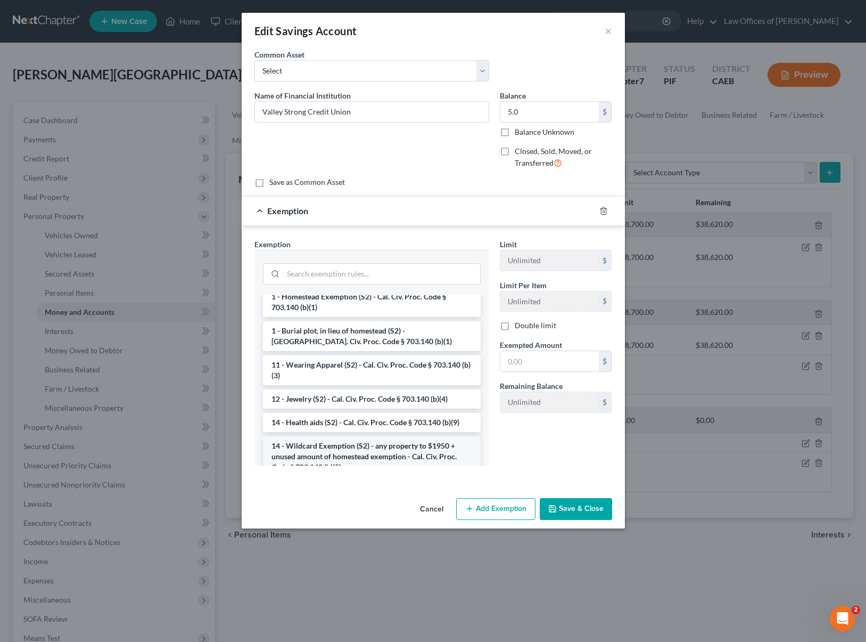
click at [414, 449] on li "14 - Wildcard Exemption (S2) - any property to $1950 + unused amount of homeste…" at bounding box center [372, 456] width 218 height 40
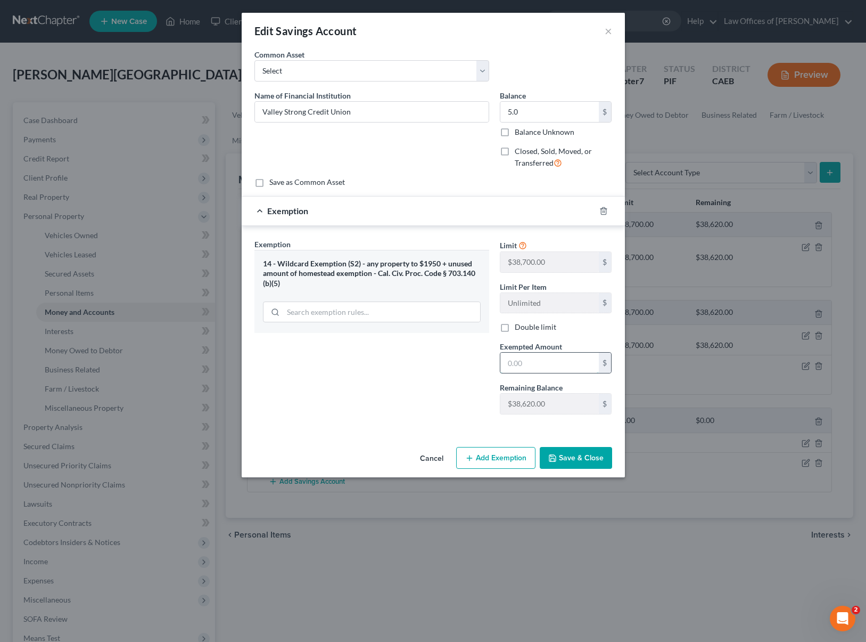
click at [539, 364] on input "text" at bounding box center [549, 362] width 98 height 20
type input "5.0"
click at [565, 453] on button "Save & Close" at bounding box center [576, 458] width 72 height 22
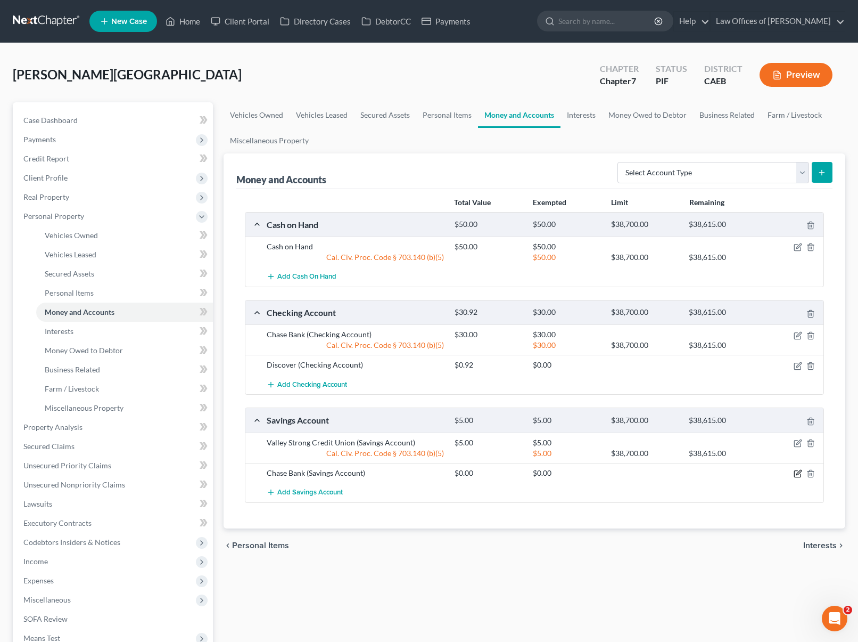
click at [798, 471] on icon "button" at bounding box center [798, 472] width 5 height 5
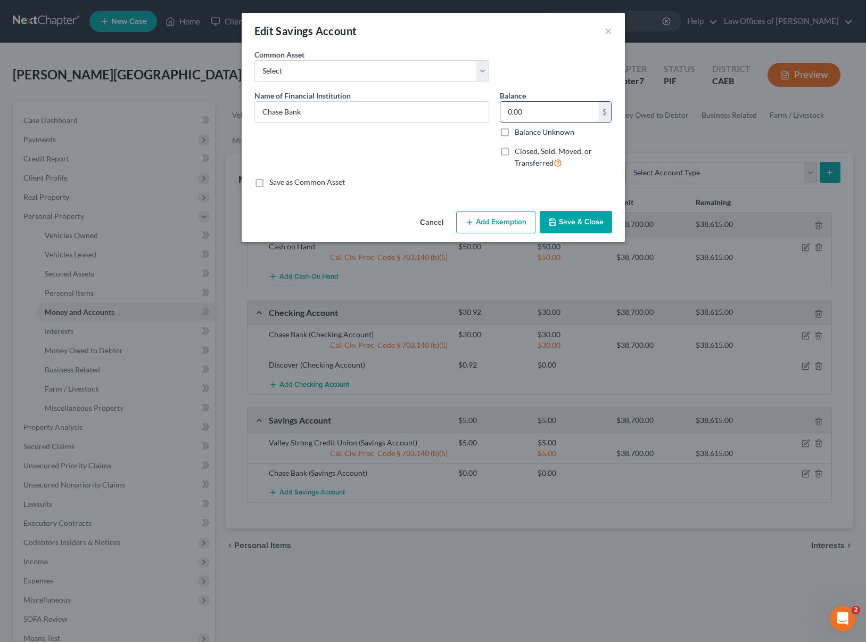
click at [541, 113] on input "0.00" at bounding box center [549, 112] width 98 height 20
type input "15."
click at [498, 226] on button "Add Exemption" at bounding box center [495, 222] width 79 height 22
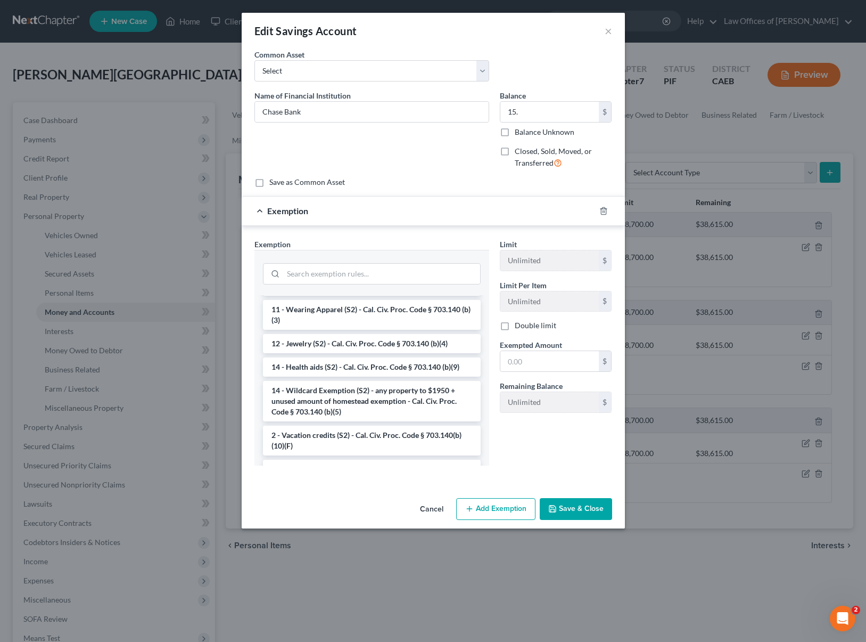
scroll to position [94, 0]
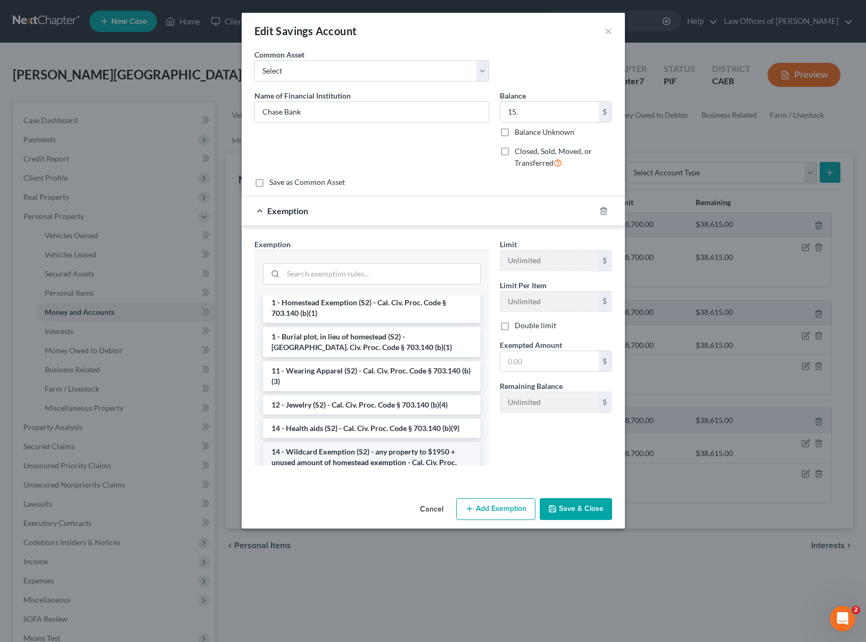
click at [411, 459] on li "14 - Wildcard Exemption (S2) - any property to $1950 + unused amount of homeste…" at bounding box center [372, 462] width 218 height 40
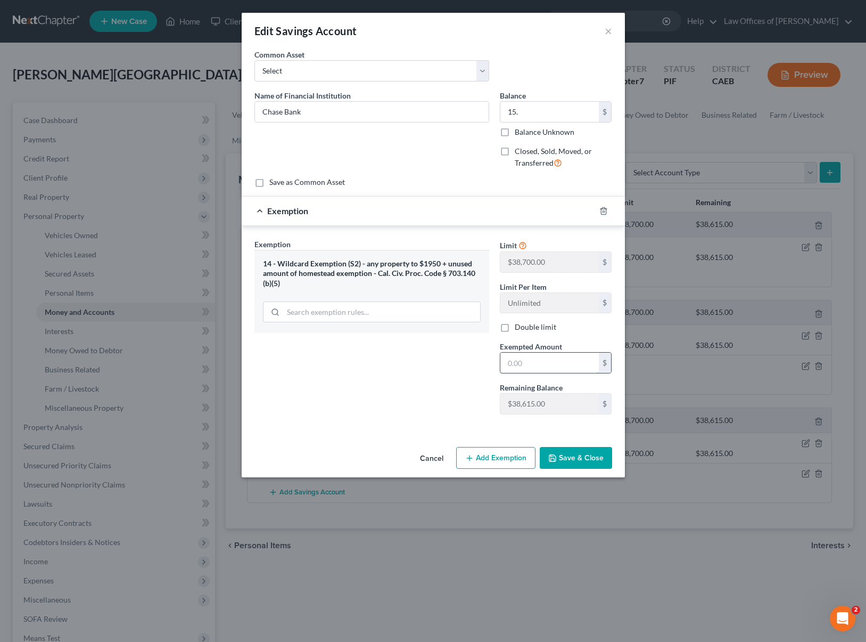
click at [536, 362] on input "text" at bounding box center [549, 362] width 98 height 20
type input "15."
click at [557, 457] on button "Save & Close" at bounding box center [576, 458] width 72 height 22
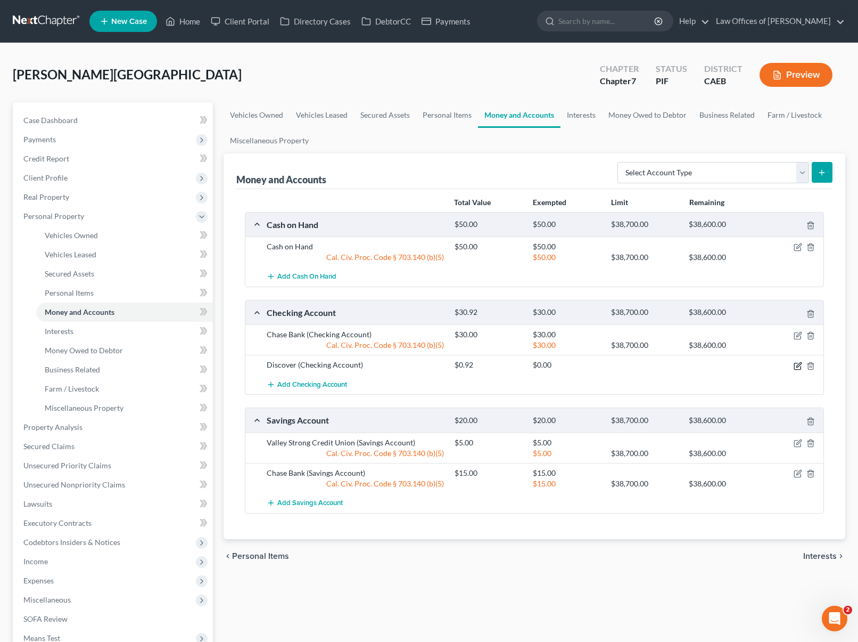
click at [795, 363] on icon "button" at bounding box center [797, 366] width 6 height 6
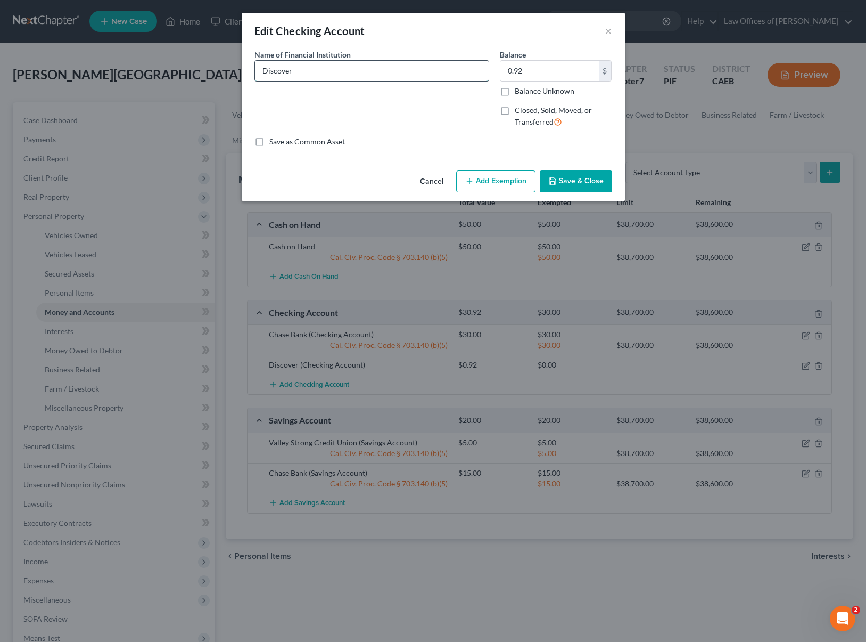
click at [343, 76] on input "Discover" at bounding box center [372, 71] width 234 height 20
type input "Discover Bank"
click at [503, 179] on button "Add Exemption" at bounding box center [495, 181] width 79 height 22
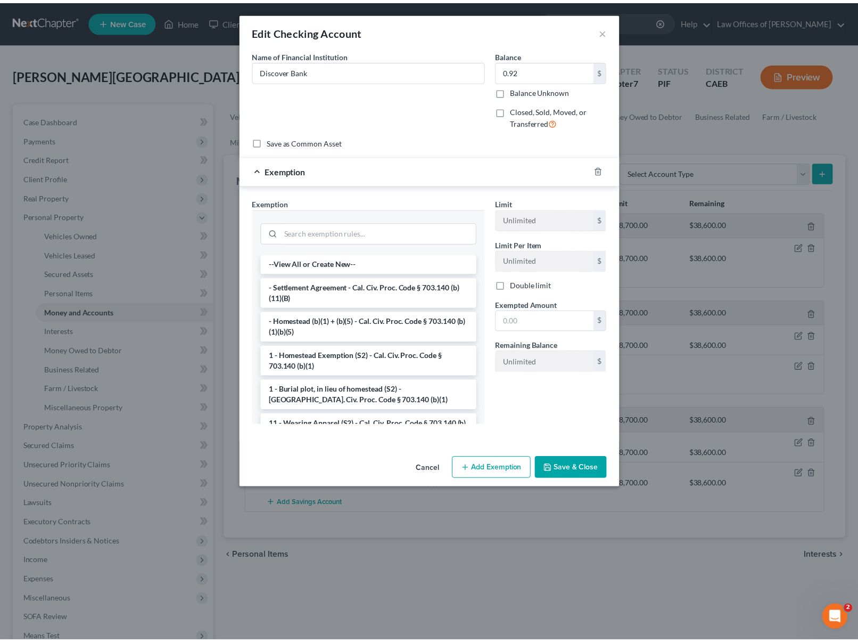
scroll to position [108, 0]
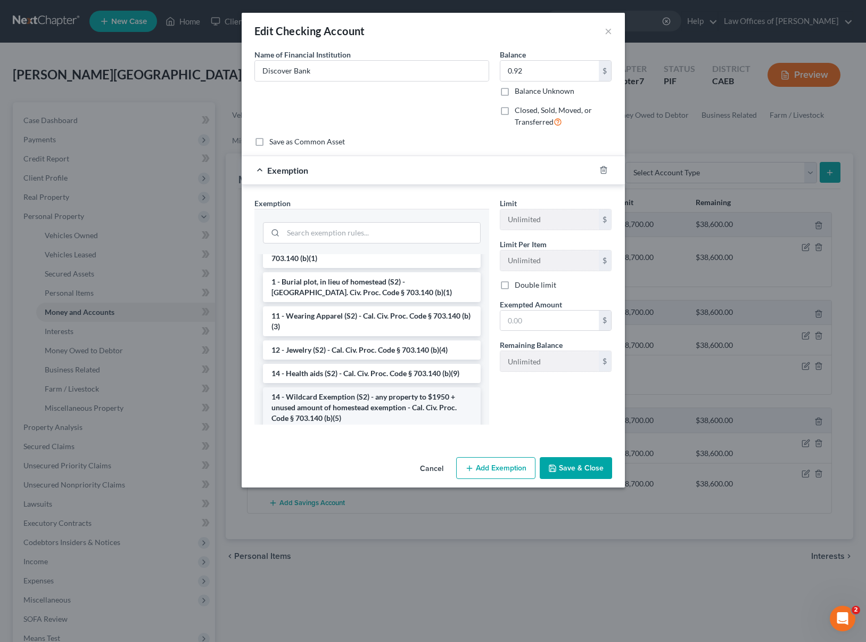
click at [316, 405] on li "14 - Wildcard Exemption (S2) - any property to $1950 + unused amount of homeste…" at bounding box center [372, 407] width 218 height 40
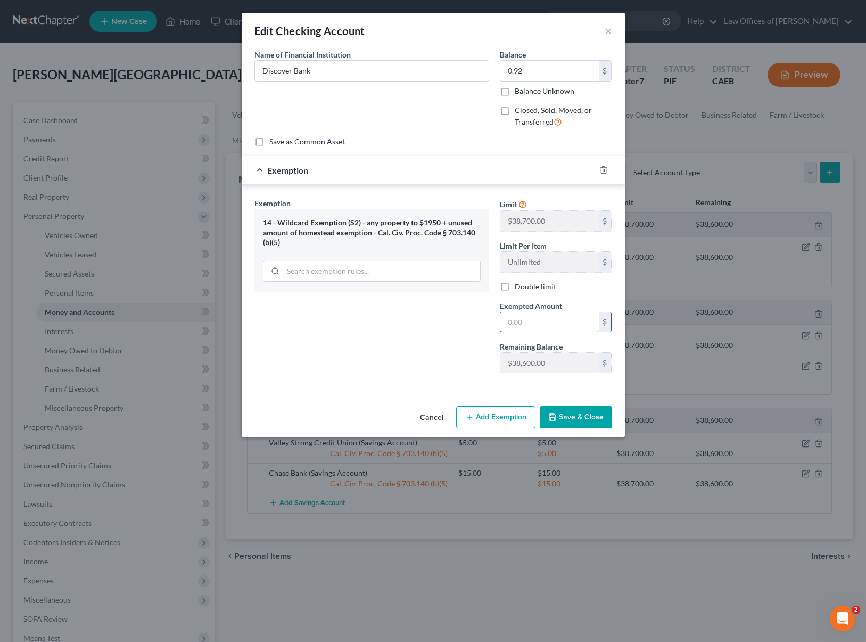
click at [538, 319] on input "text" at bounding box center [549, 322] width 98 height 20
type input "0.92"
click at [573, 416] on button "Save & Close" at bounding box center [576, 417] width 72 height 22
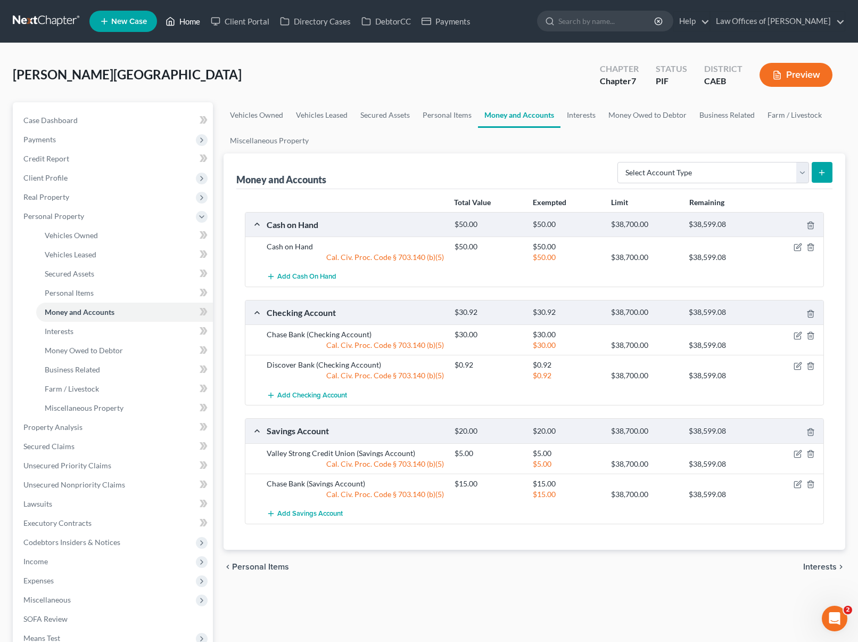
click at [195, 27] on link "Home" at bounding box center [182, 21] width 45 height 19
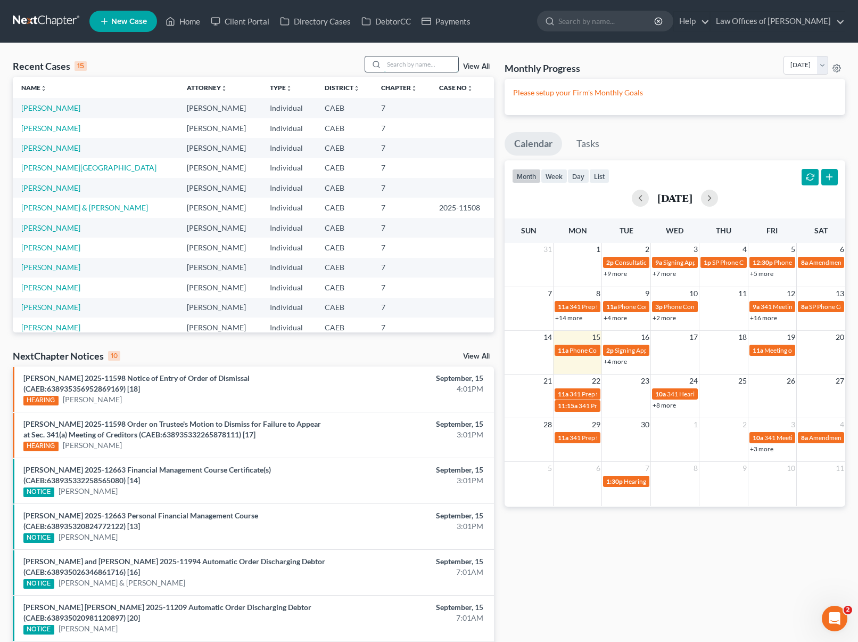
click at [417, 63] on input "search" at bounding box center [421, 63] width 75 height 15
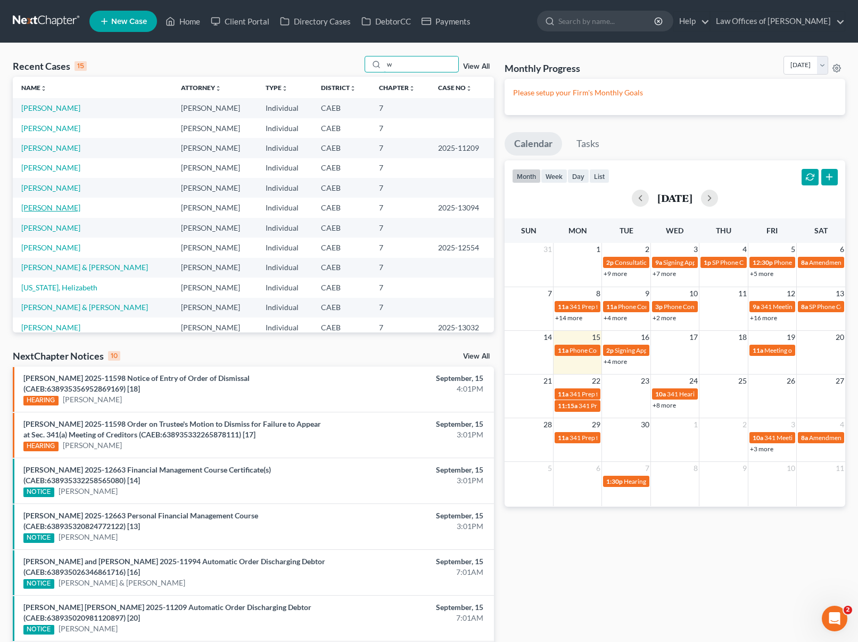
type input "w"
click at [53, 208] on link "[PERSON_NAME]" at bounding box center [50, 207] width 59 height 9
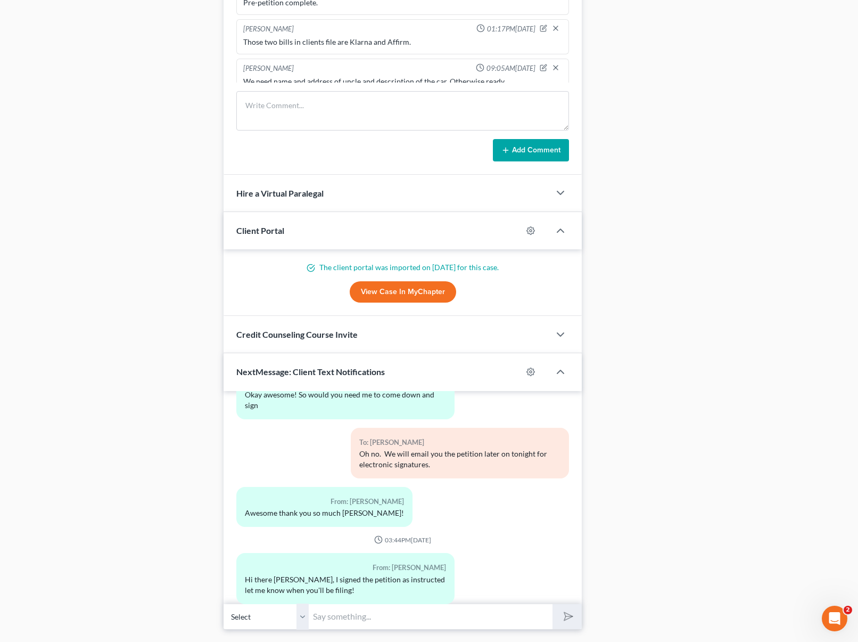
scroll to position [821, 0]
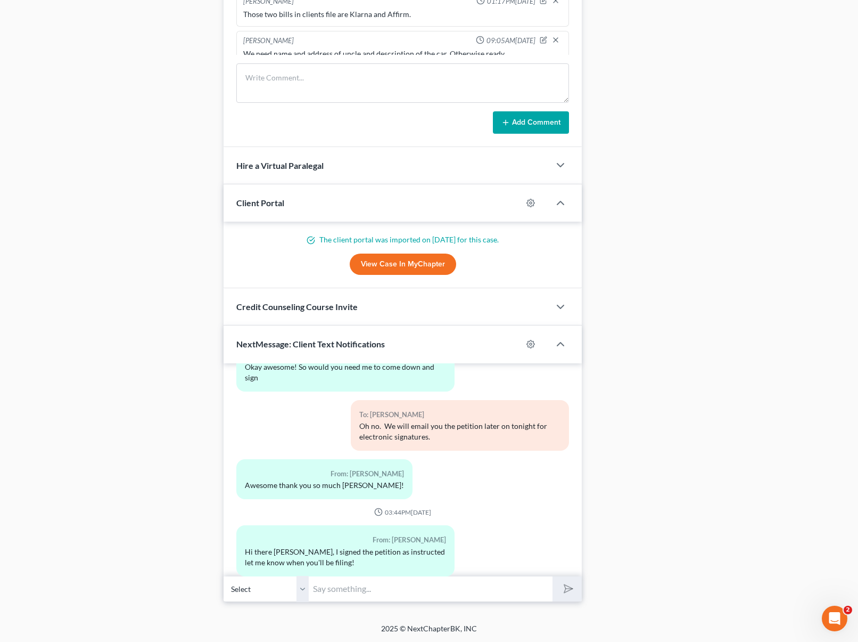
click at [372, 587] on input "text" at bounding box center [431, 589] width 244 height 26
type input "J"
type input "Hi. Yes, your case was filed last week. You will be receiving the official noti…"
click at [553, 576] on button "submit" at bounding box center [567, 588] width 29 height 25
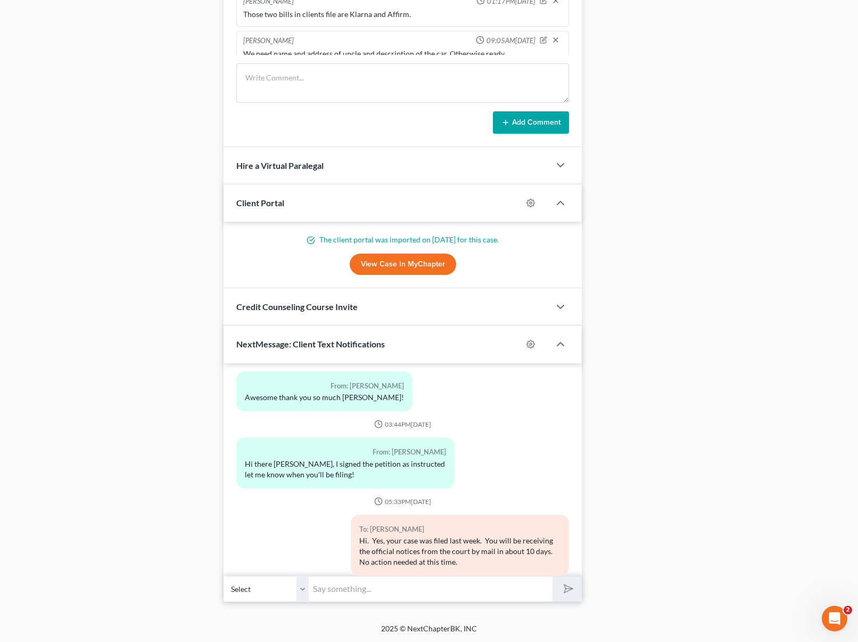
scroll to position [3998, 0]
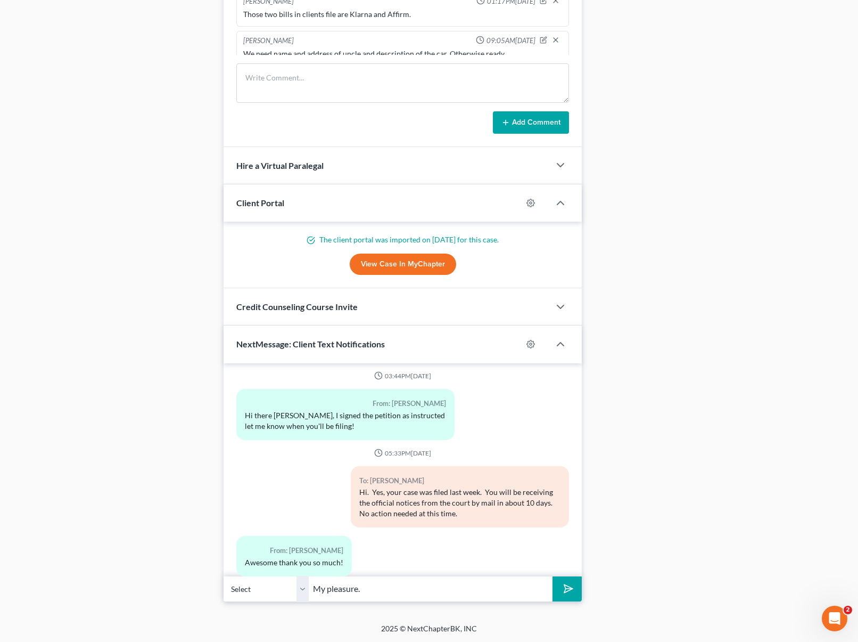
type input "My pleasure."
click at [553, 576] on button "submit" at bounding box center [567, 588] width 29 height 25
